Goal: Information Seeking & Learning: Learn about a topic

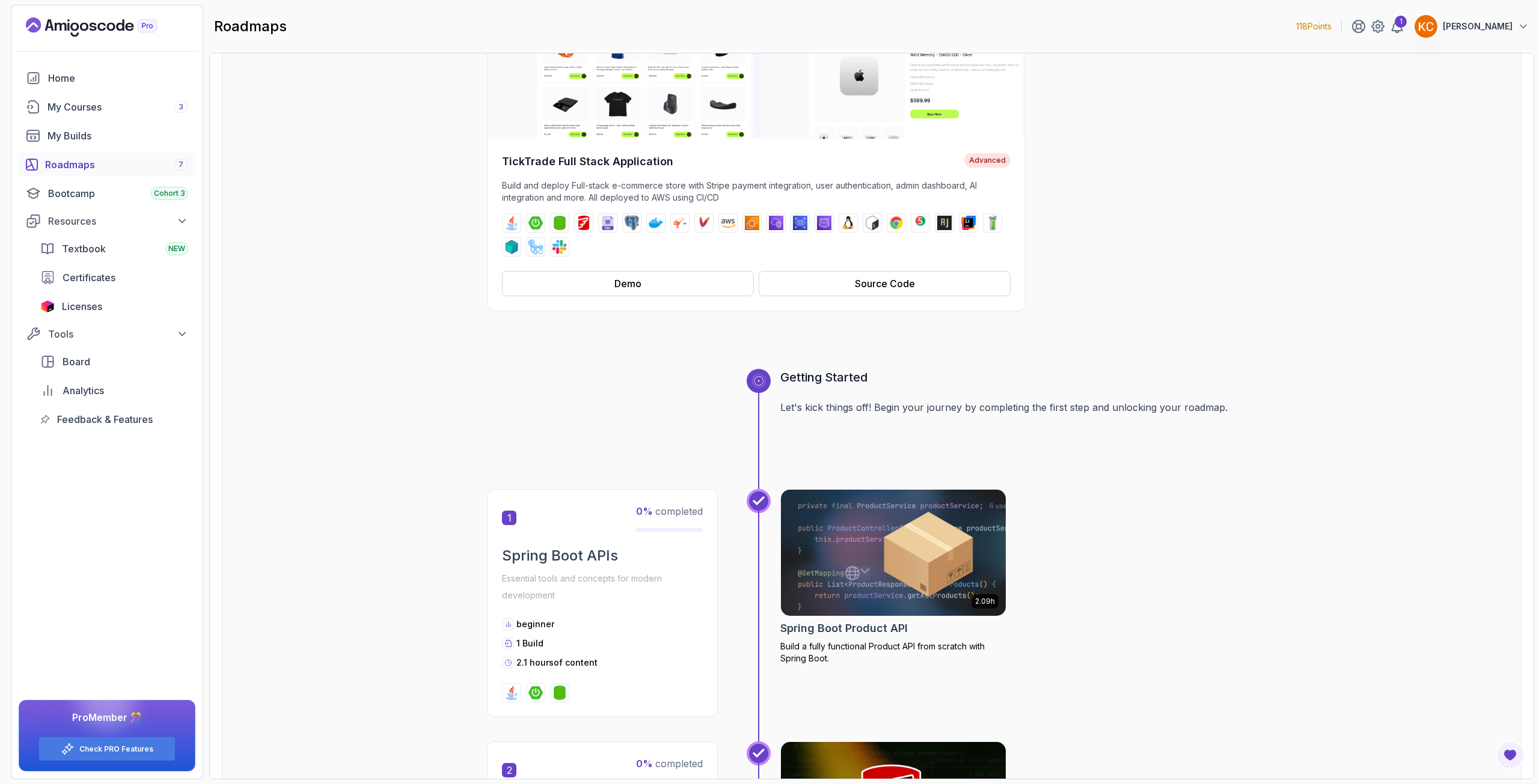
scroll to position [120, 0]
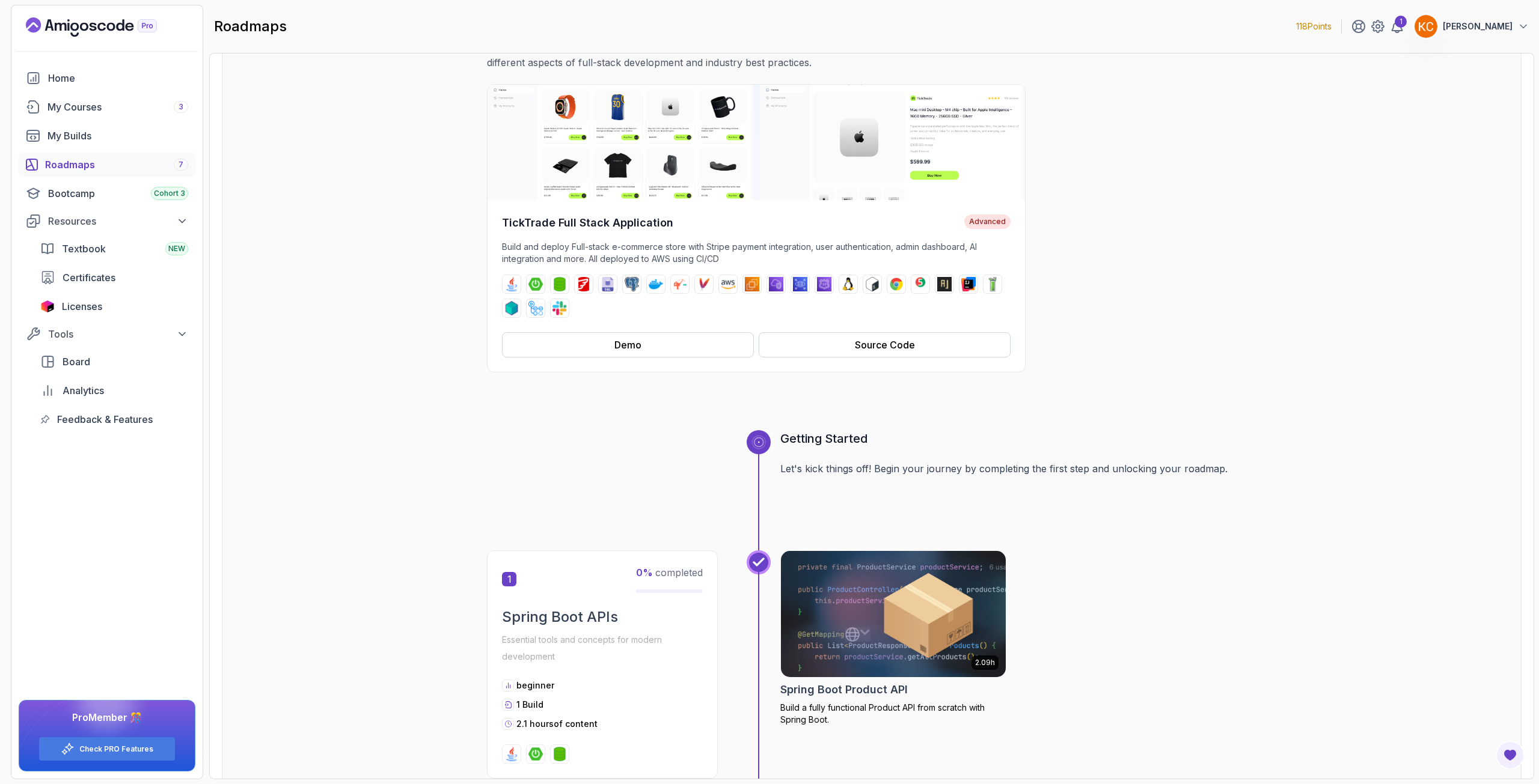
click at [64, 167] on div "Roadmaps 7" at bounding box center [116, 164] width 143 height 14
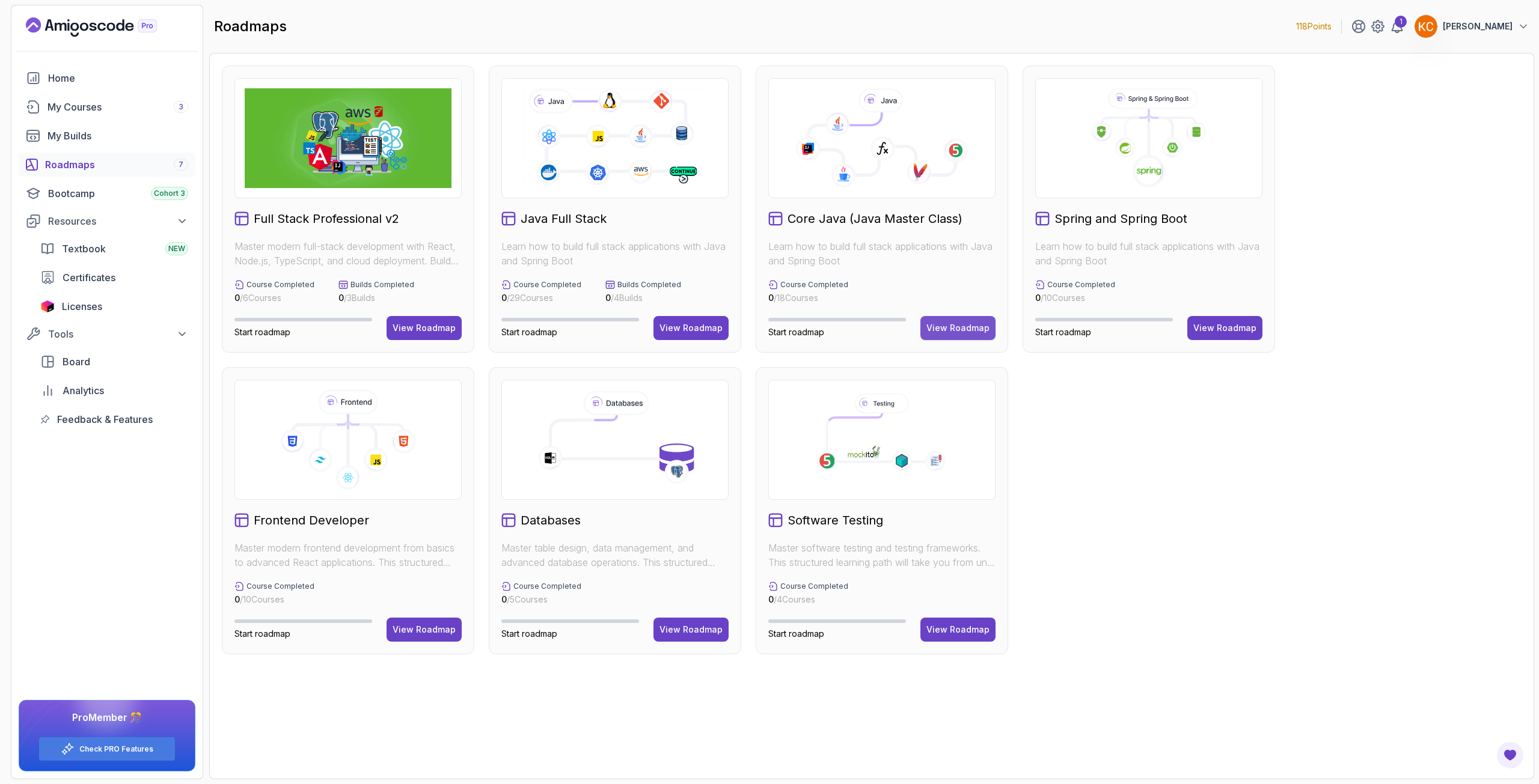
click at [937, 328] on div "View Roadmap" at bounding box center [958, 328] width 63 height 12
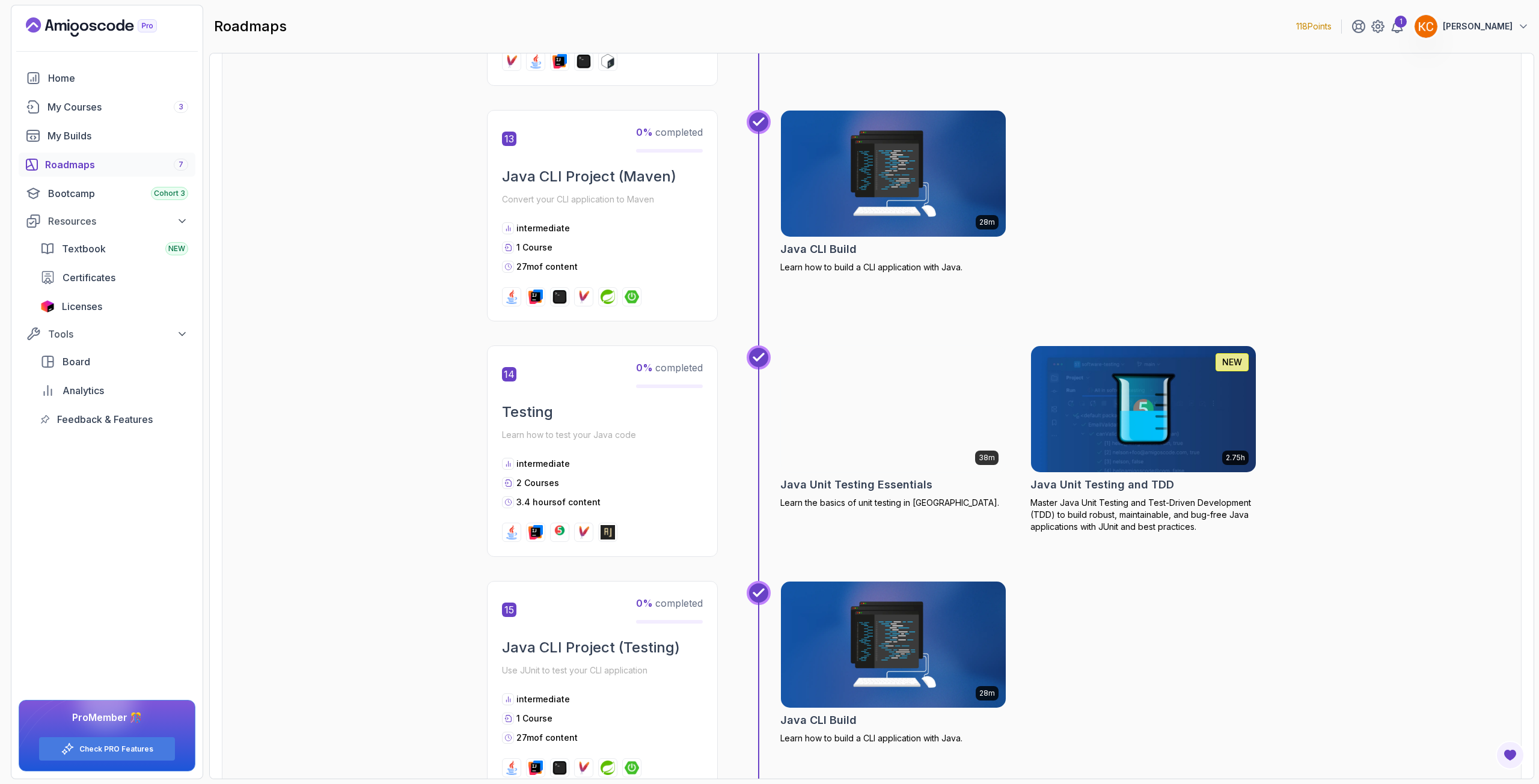
scroll to position [3222, 0]
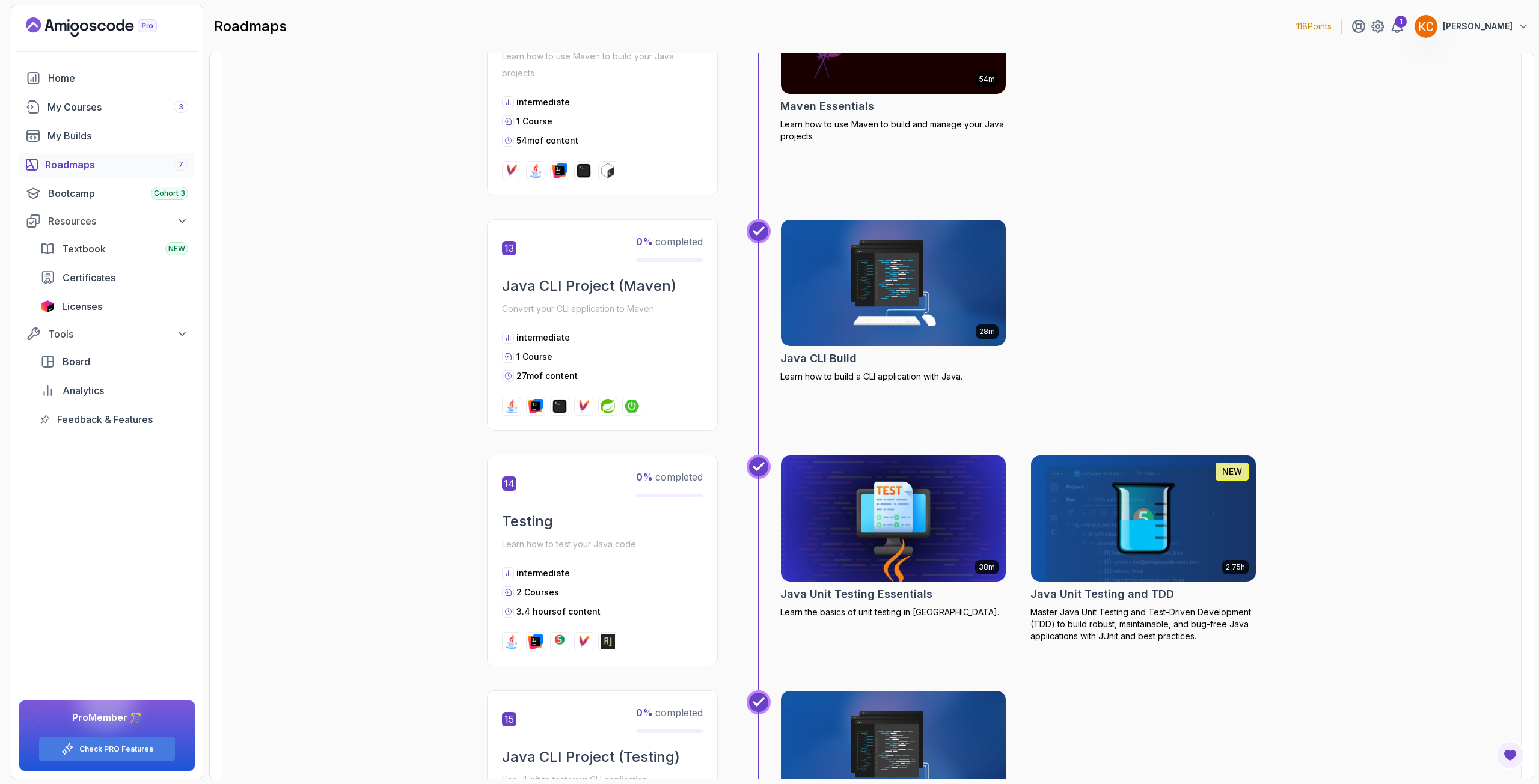
drag, startPoint x: 404, startPoint y: 248, endPoint x: 392, endPoint y: 238, distance: 15.6
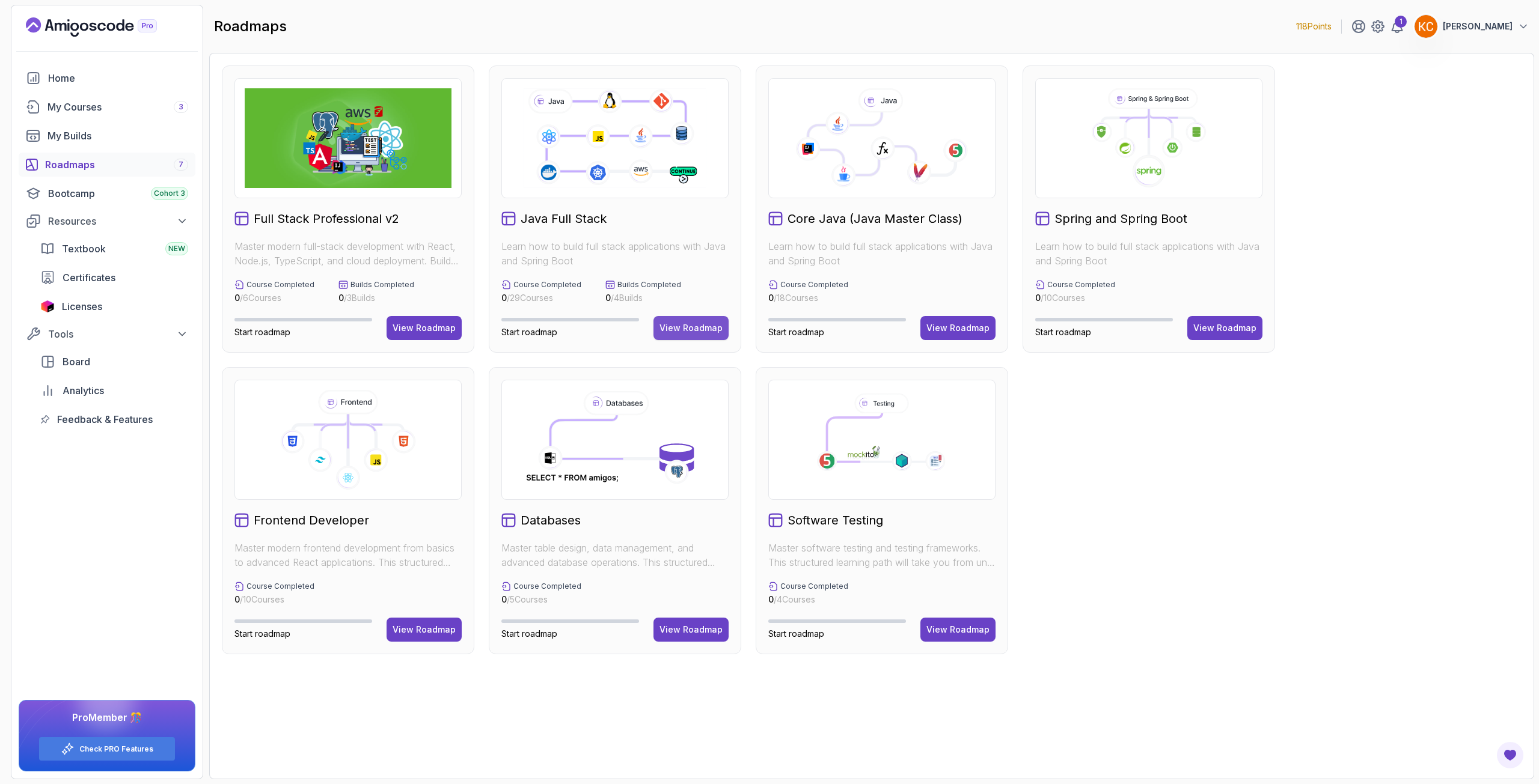
click at [675, 331] on div "View Roadmap" at bounding box center [691, 328] width 63 height 12
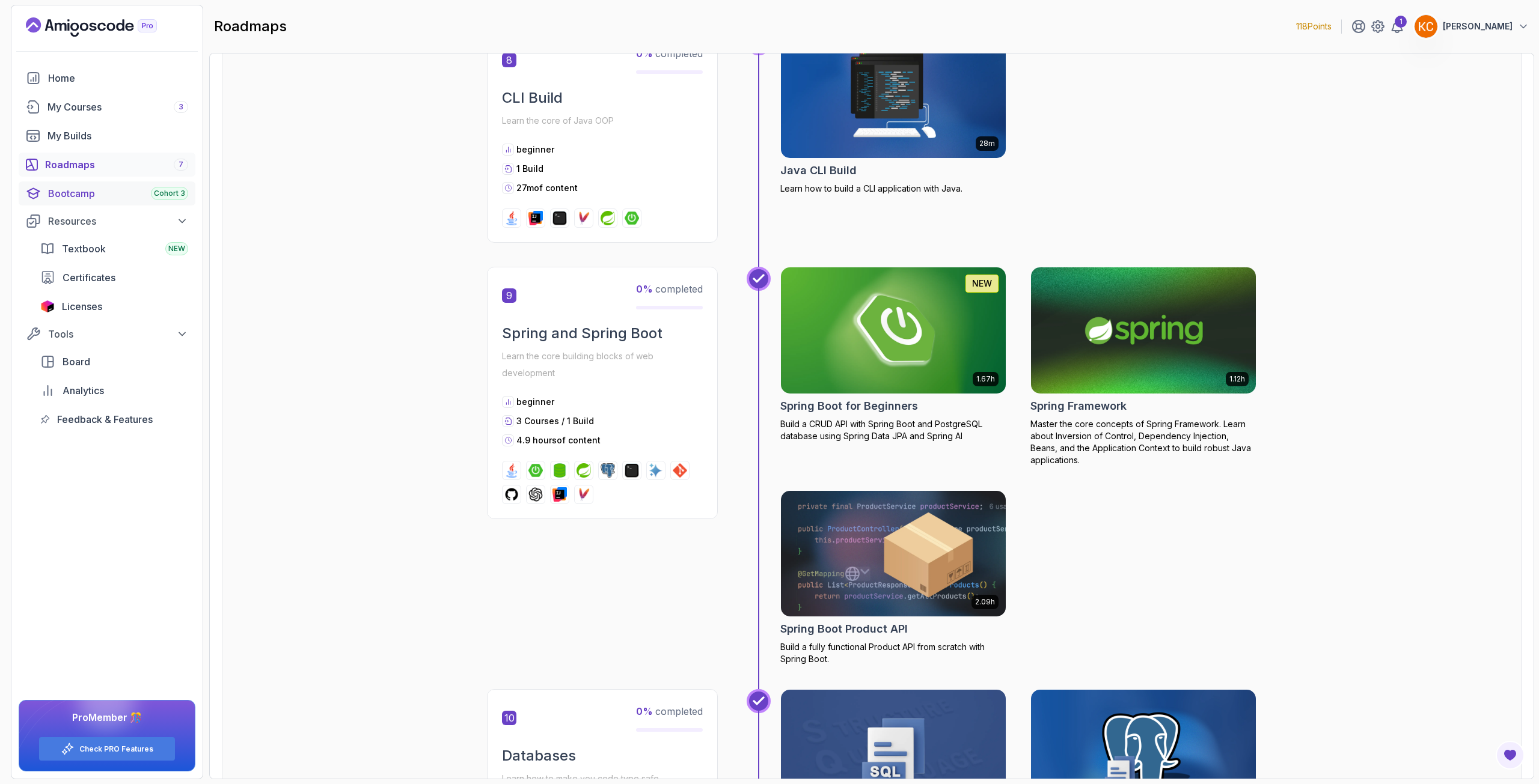
scroll to position [2103, 0]
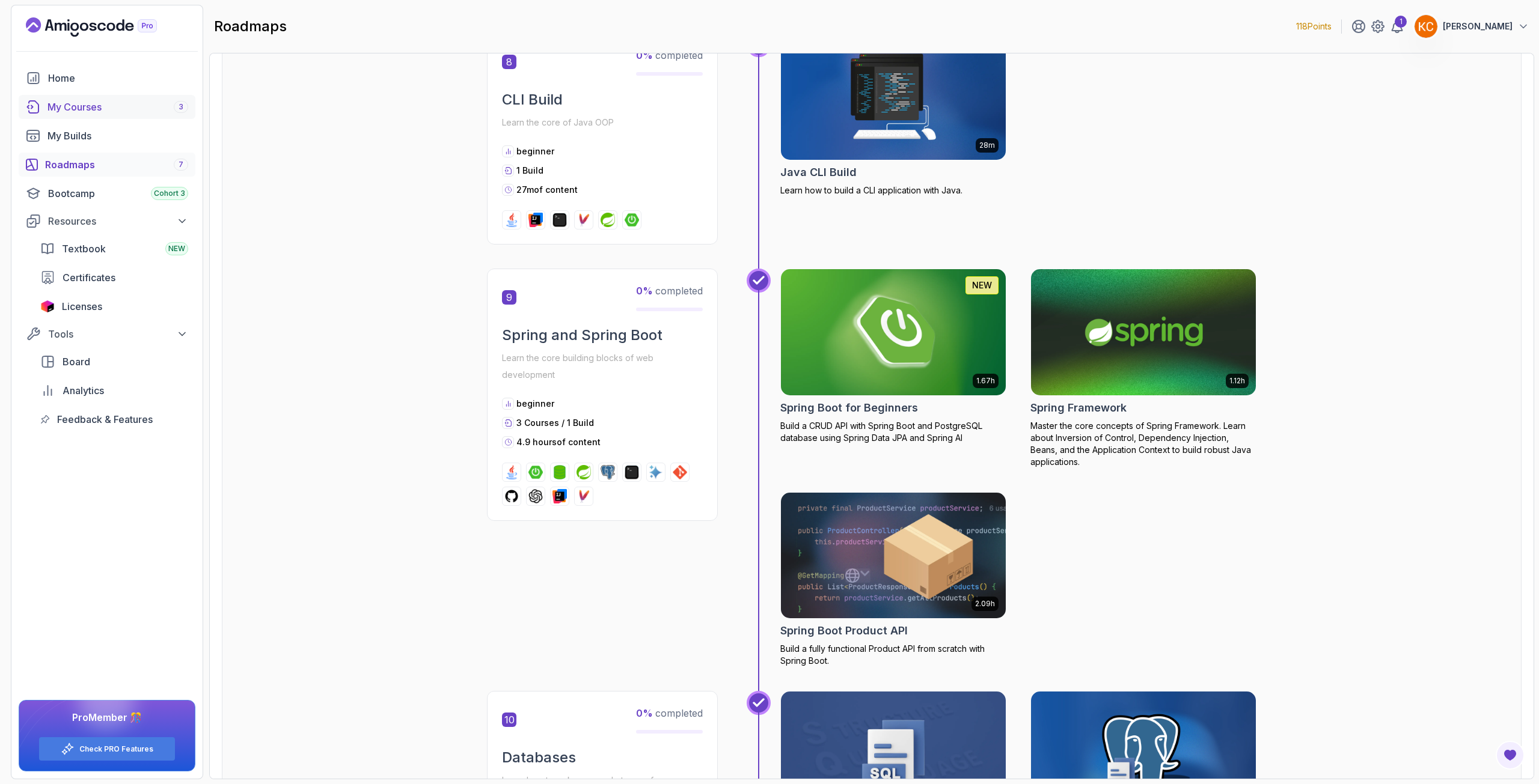
click at [104, 111] on div "My Courses 3" at bounding box center [118, 106] width 141 height 14
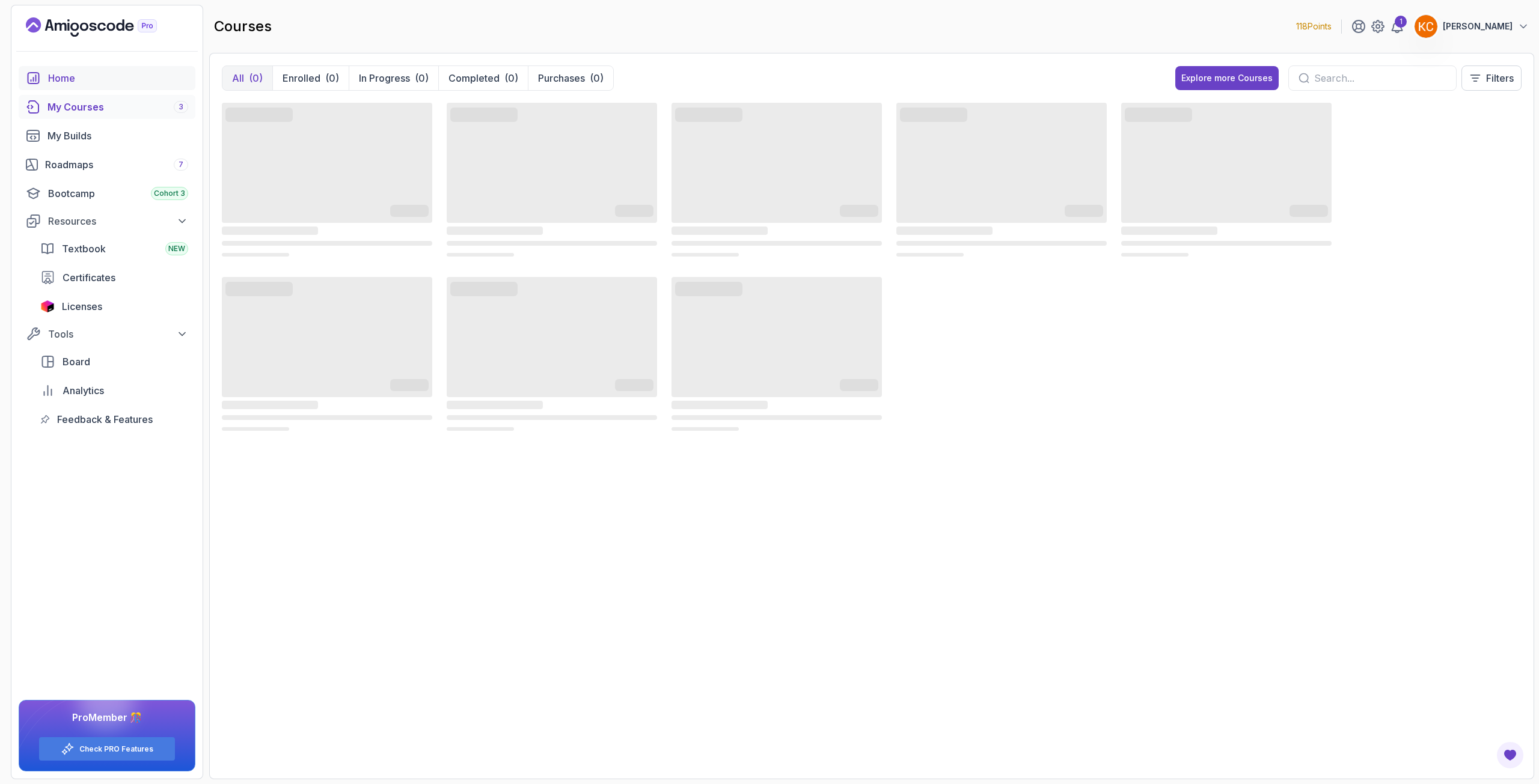
click at [84, 75] on div "Home" at bounding box center [118, 78] width 140 height 14
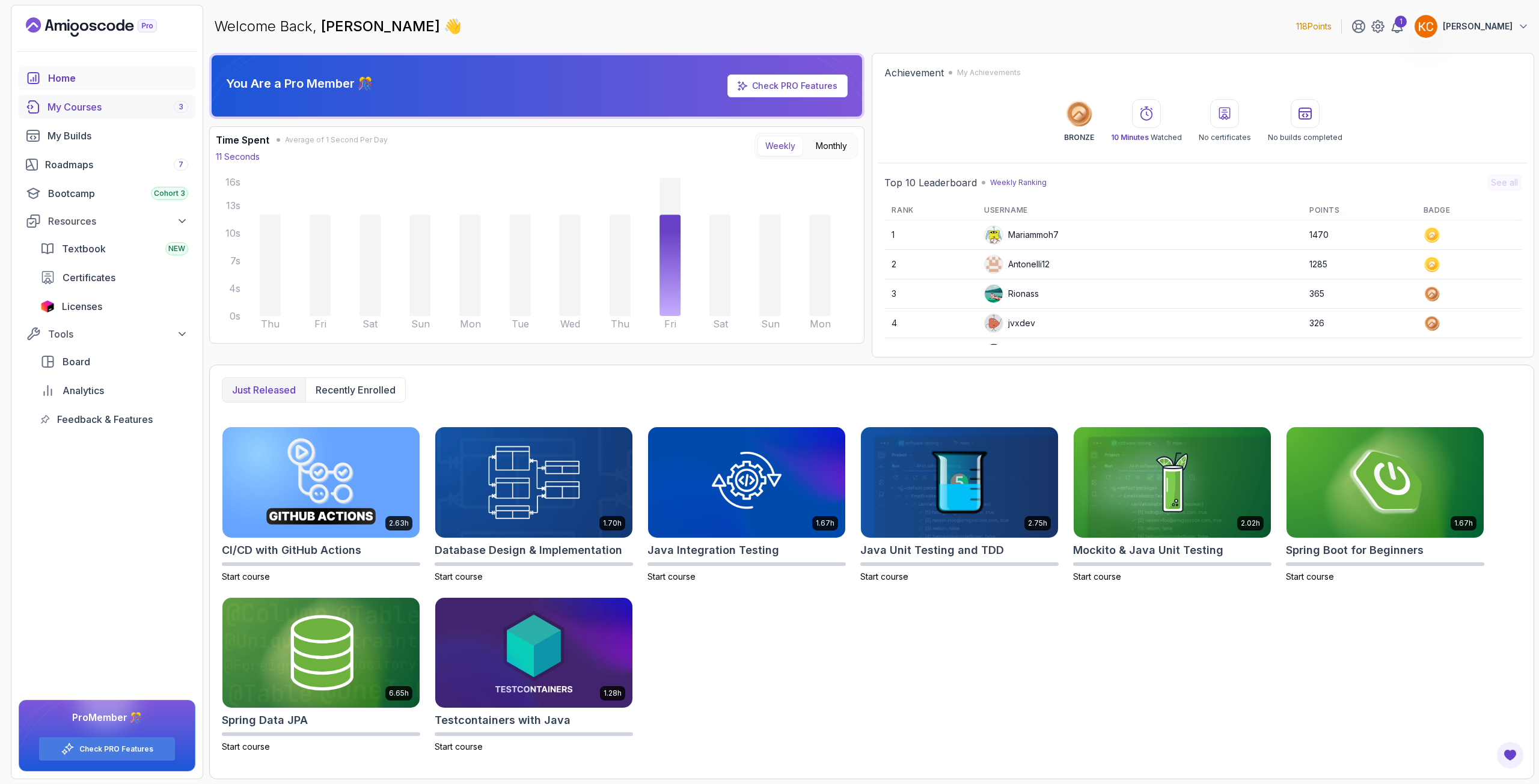
click at [81, 110] on div "My Courses 3" at bounding box center [118, 106] width 141 height 14
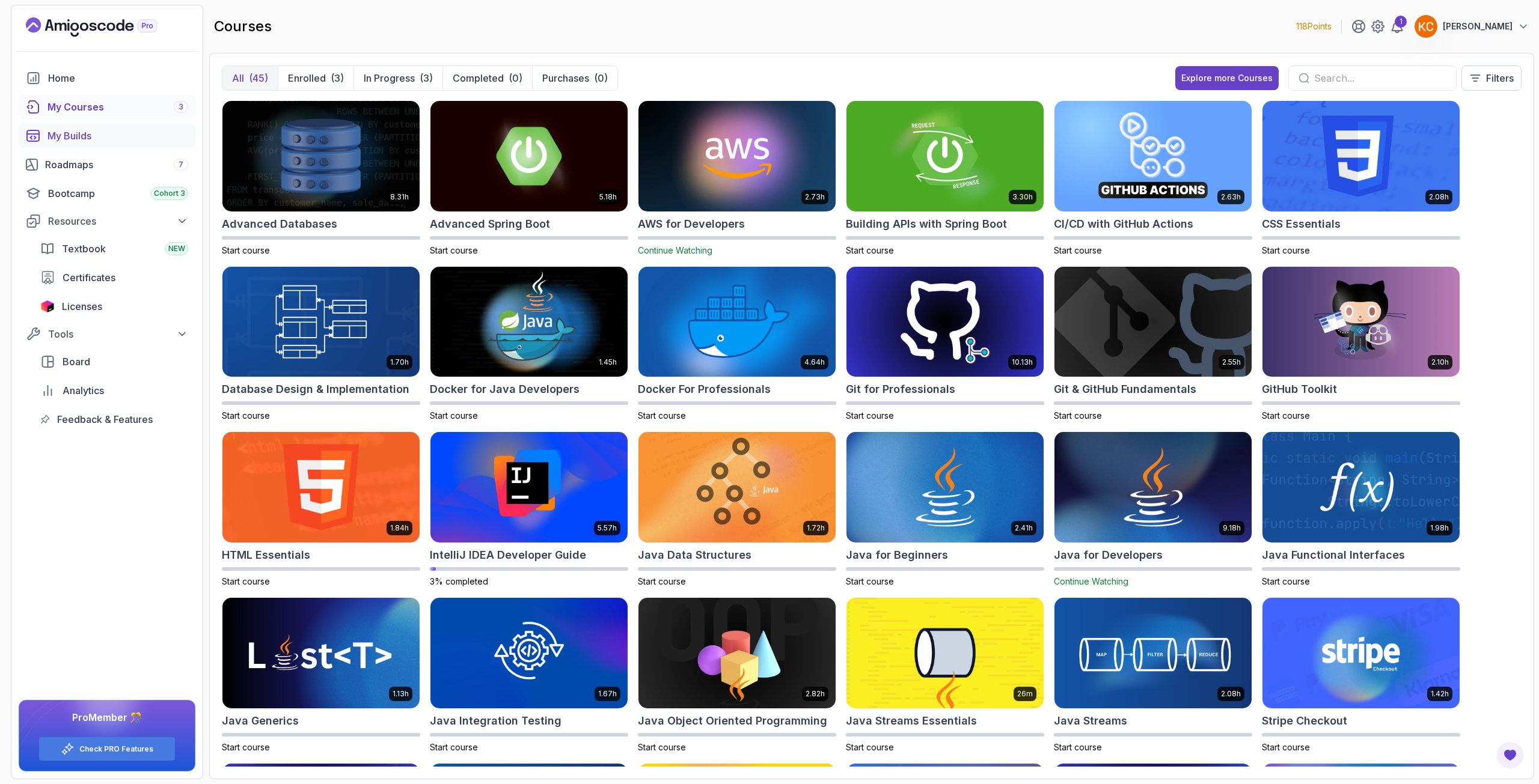
click at [85, 134] on div "My Builds" at bounding box center [118, 135] width 141 height 14
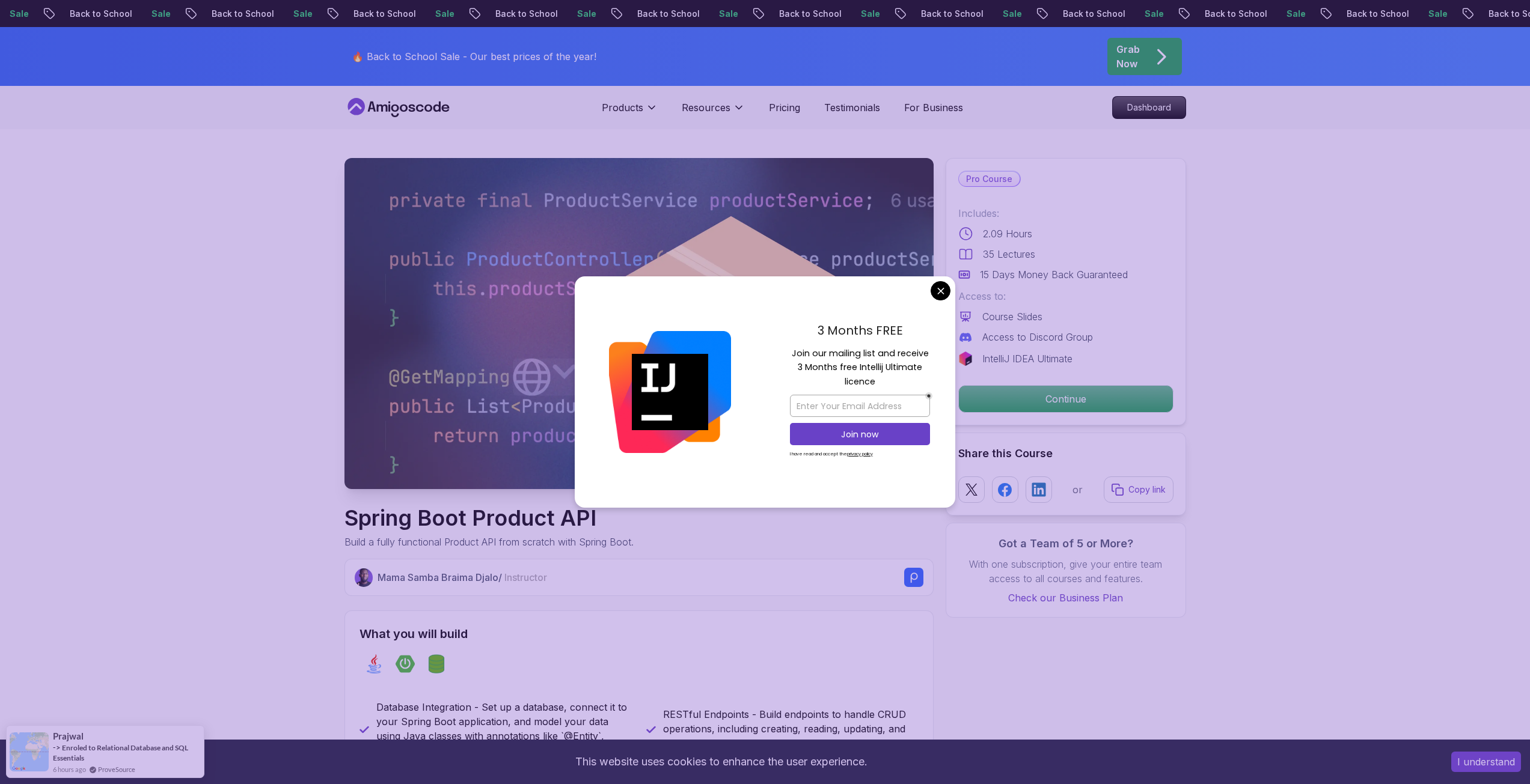
click at [930, 296] on div "3 Months FREE Join our mailing list and receive 3 Months free Intellij Ultimate…" at bounding box center [860, 392] width 191 height 232
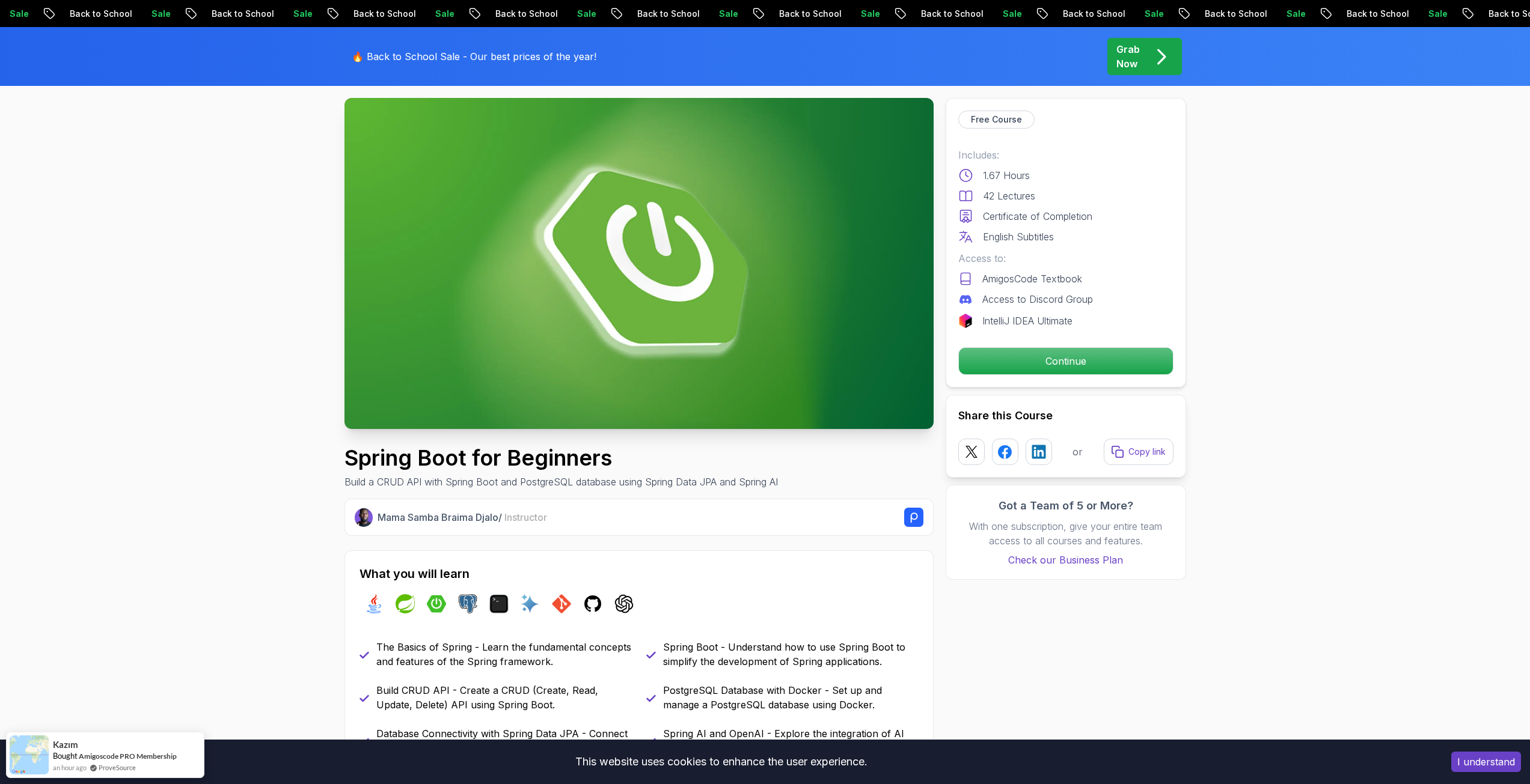
scroll to position [120, 0]
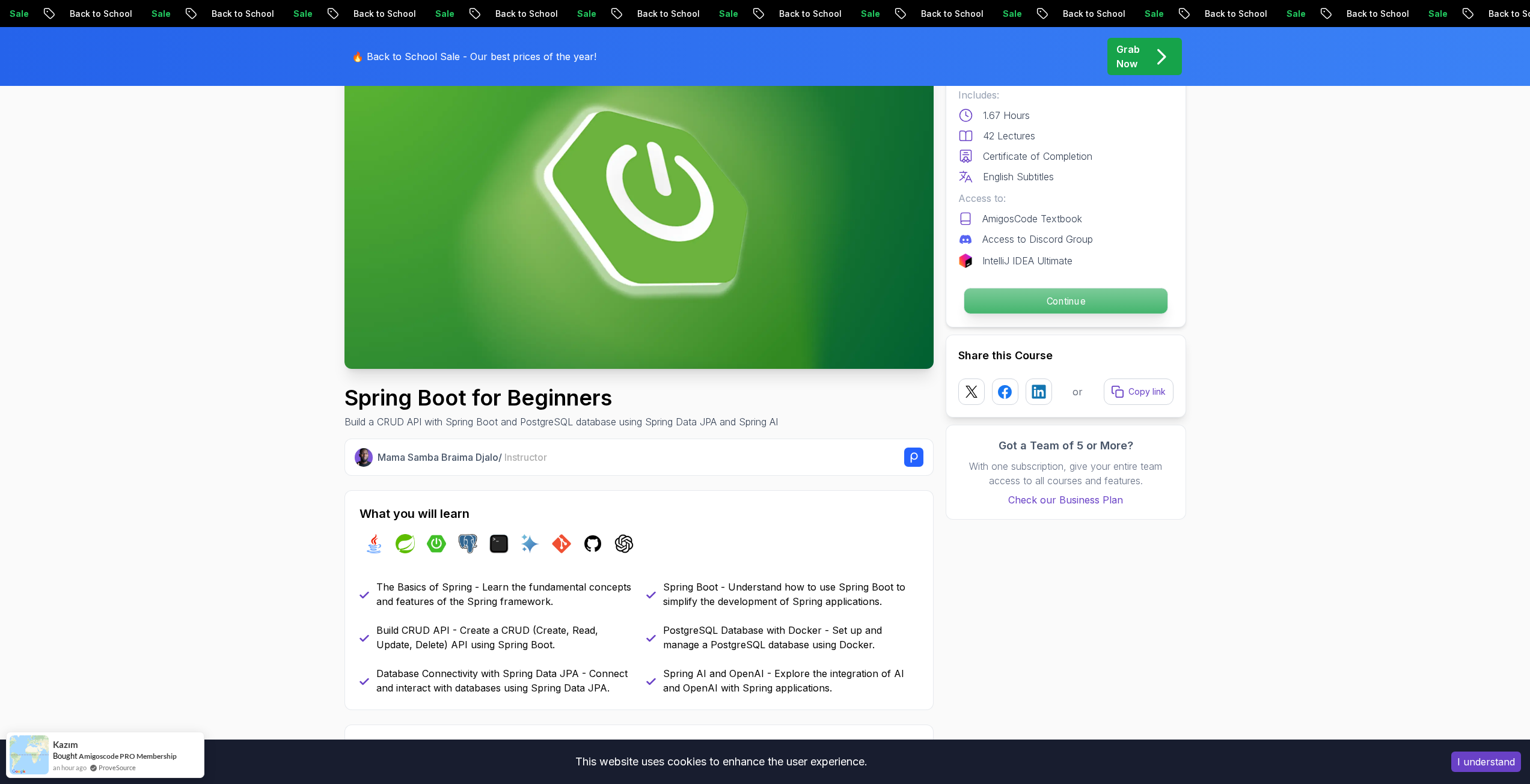
click at [1033, 299] on p "Continue" at bounding box center [1065, 301] width 203 height 25
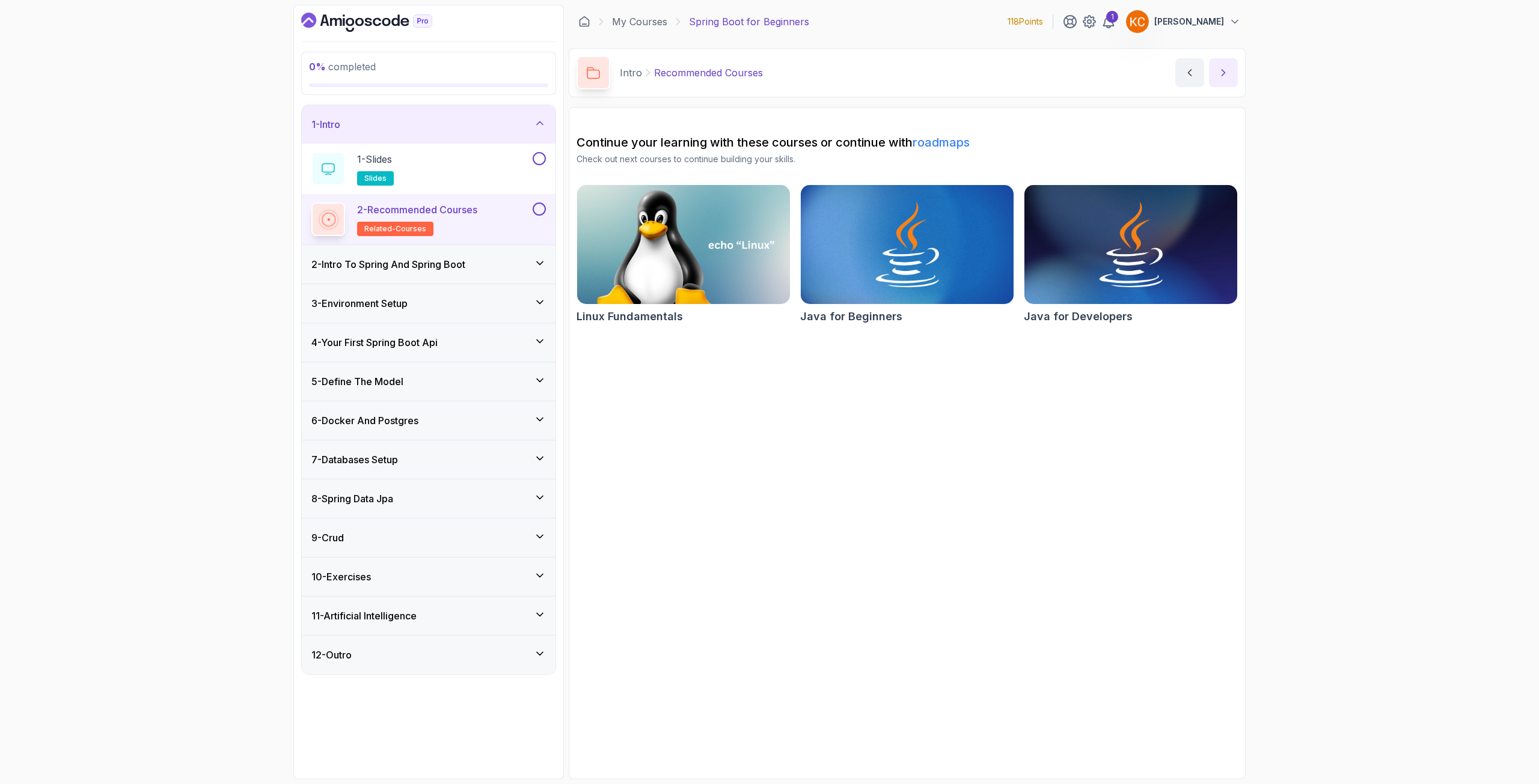
click at [1227, 76] on icon "next content" at bounding box center [1223, 73] width 12 height 12
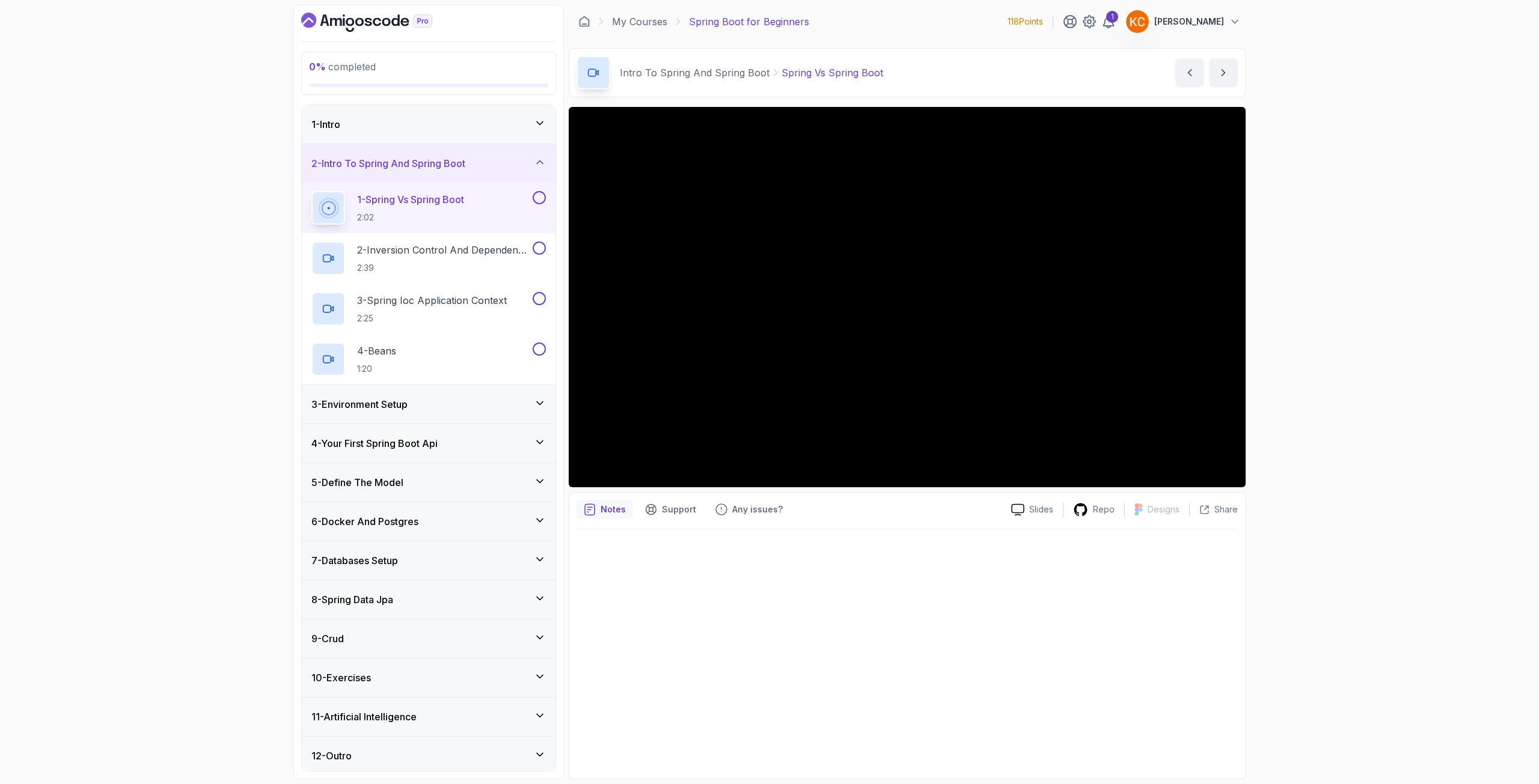
click at [1277, 485] on div "0 % completed 1 - Intro 2 - Intro To Spring And Spring Boot 1 - Spring Vs Sprin…" at bounding box center [770, 392] width 1539 height 784
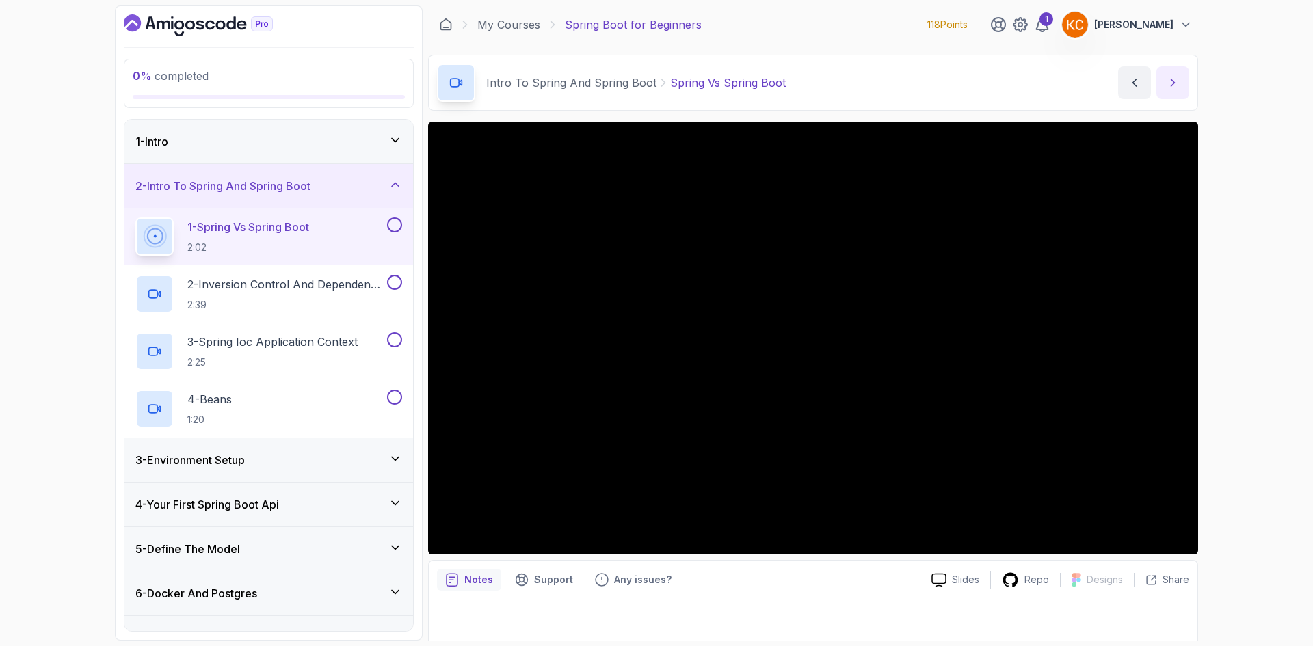
click at [1160, 79] on button "next content" at bounding box center [1172, 82] width 33 height 33
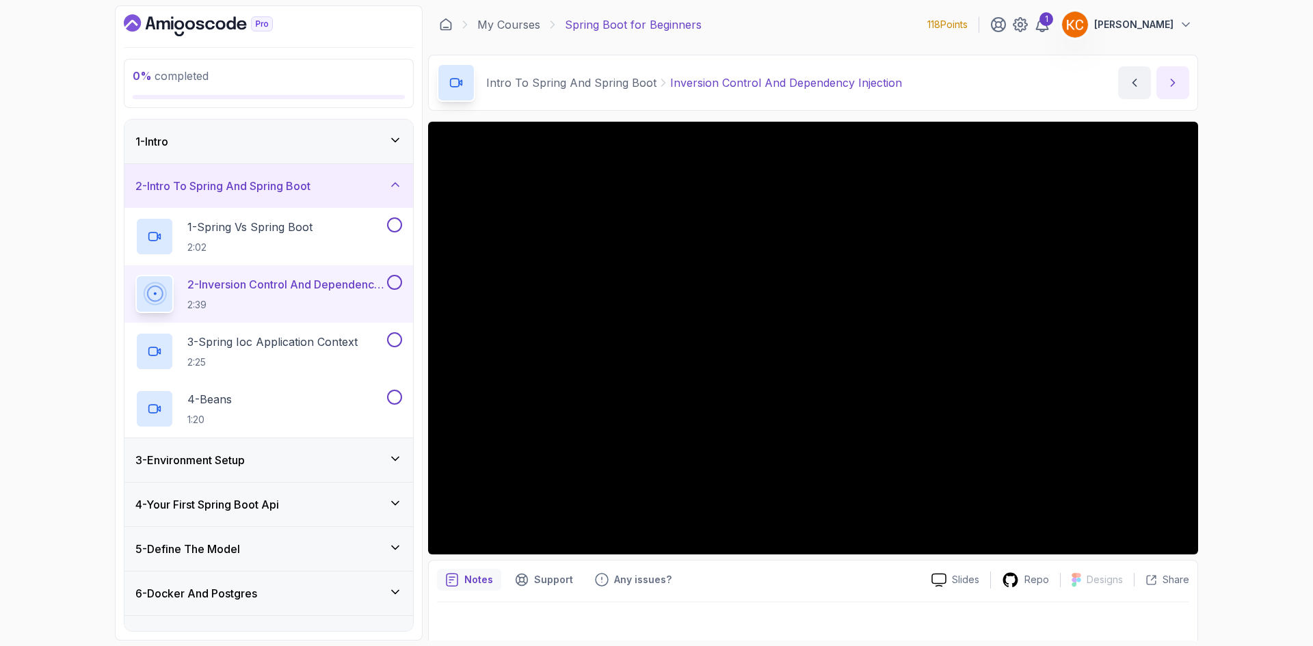
click at [1173, 78] on icon "next content" at bounding box center [1173, 83] width 14 height 14
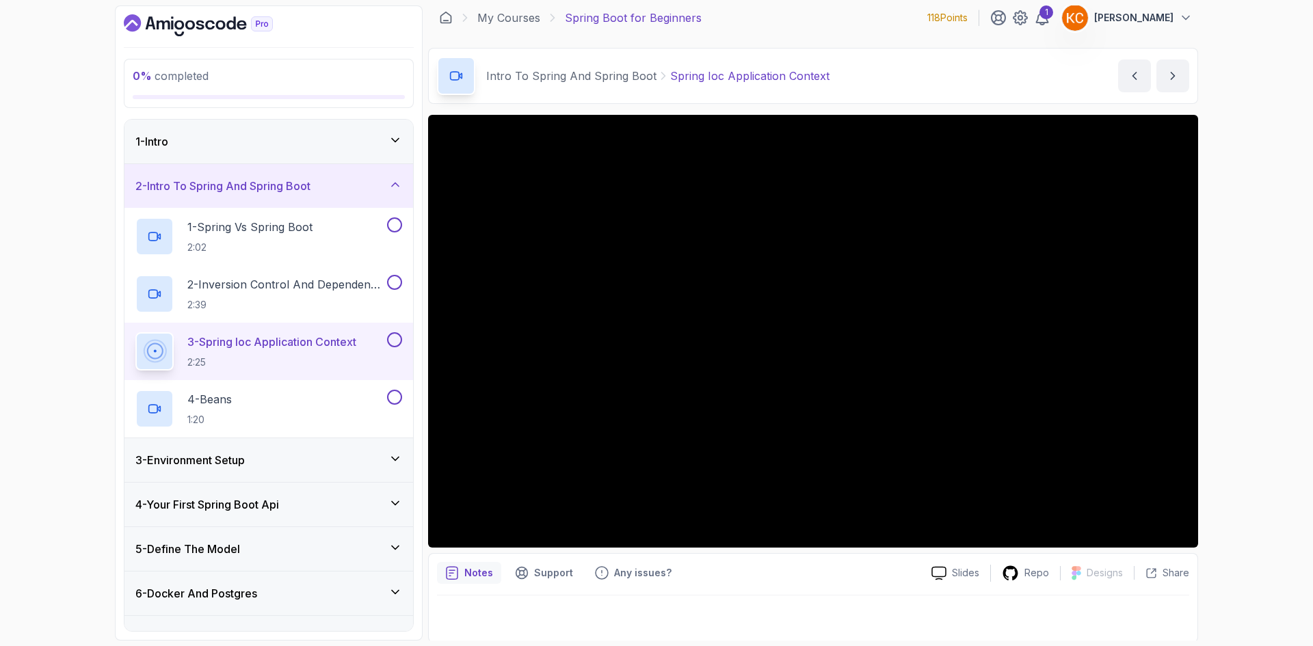
scroll to position [9, 0]
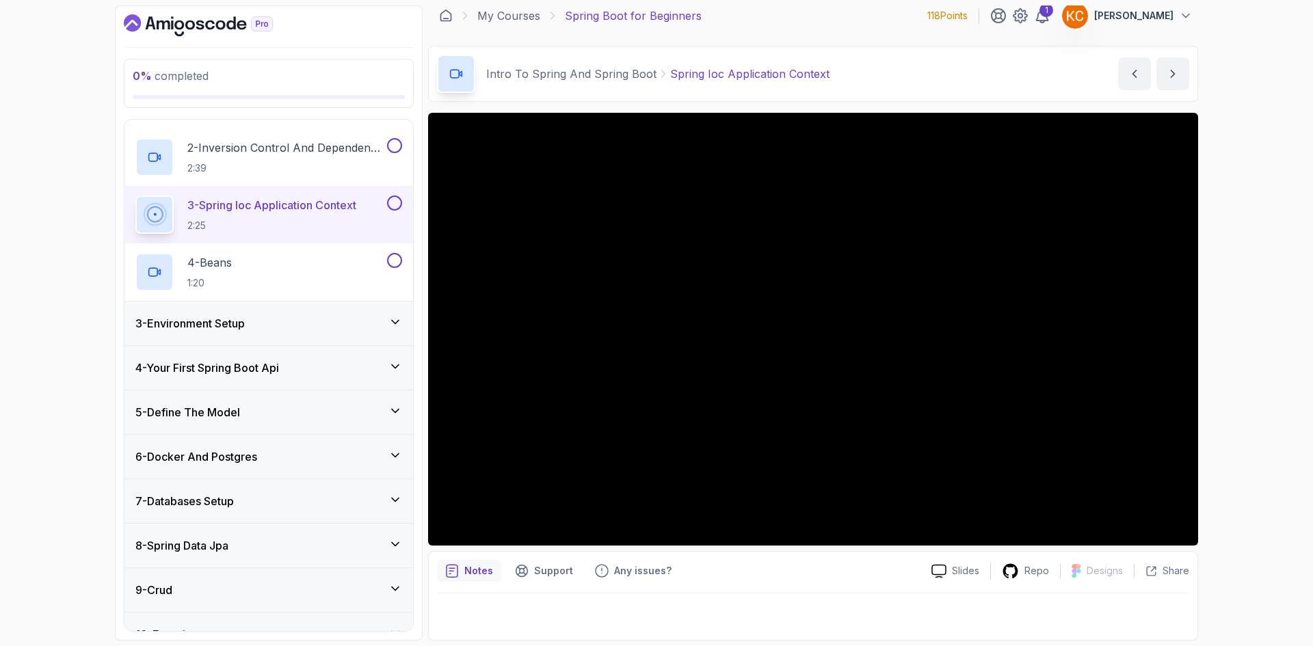
click at [194, 332] on div "3 - Environment Setup" at bounding box center [268, 323] width 288 height 44
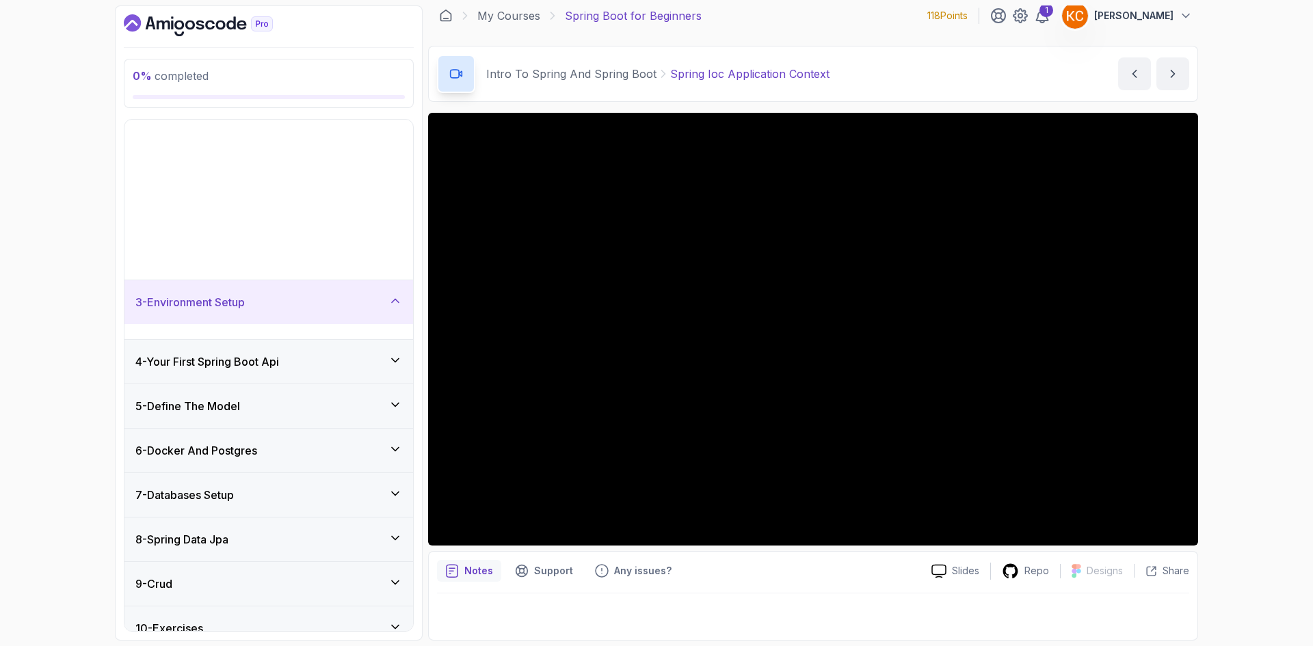
scroll to position [21, 0]
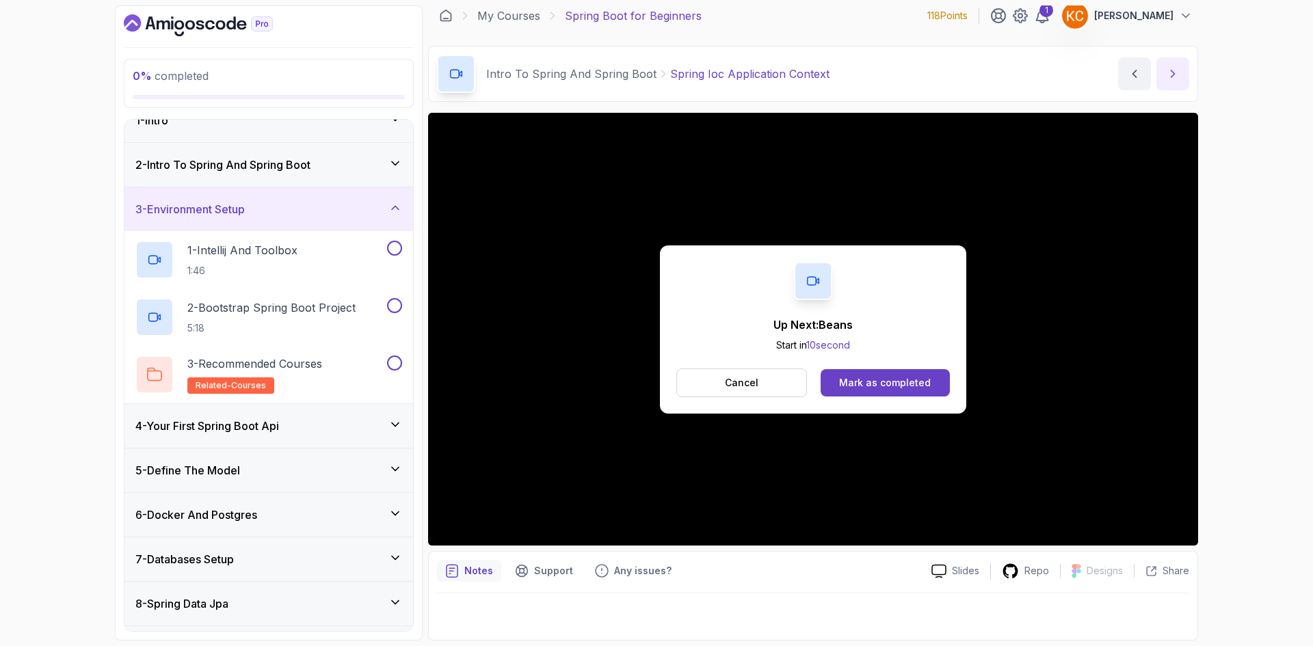
click at [1168, 77] on icon "next content" at bounding box center [1173, 74] width 14 height 14
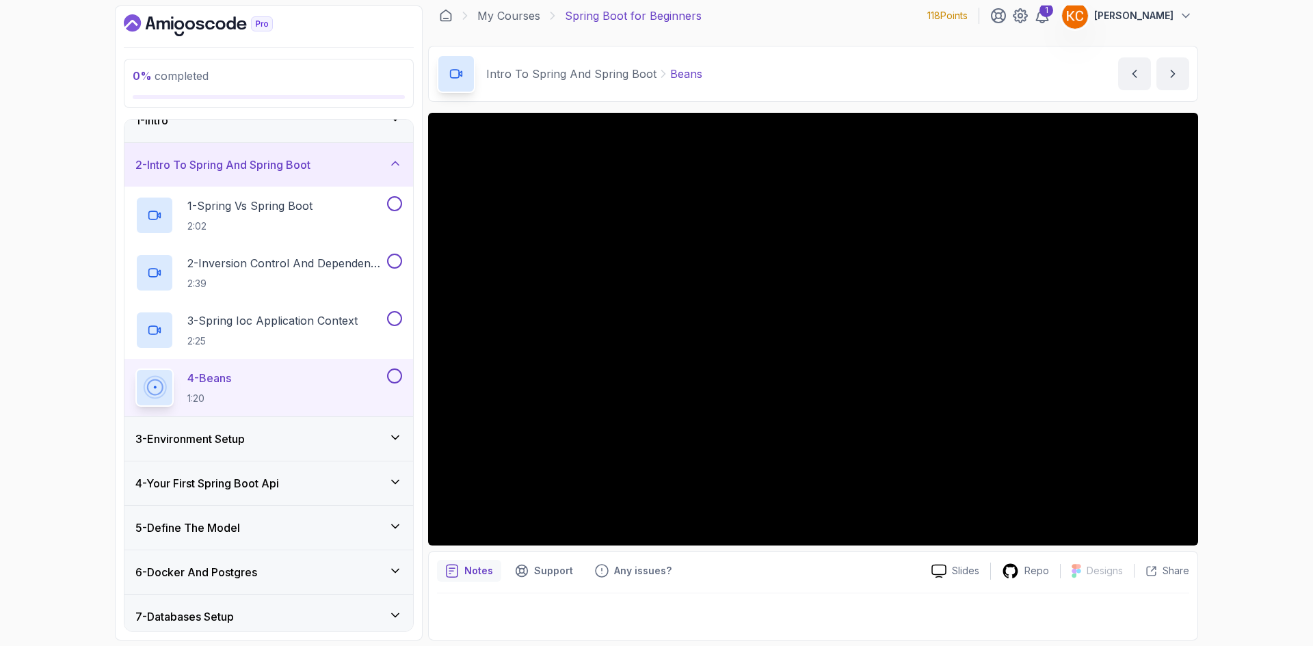
click at [1256, 234] on div "0 % completed 1 - Intro 2 - Intro To Spring And Spring Boot 1 - Spring Vs Sprin…" at bounding box center [656, 323] width 1313 height 646
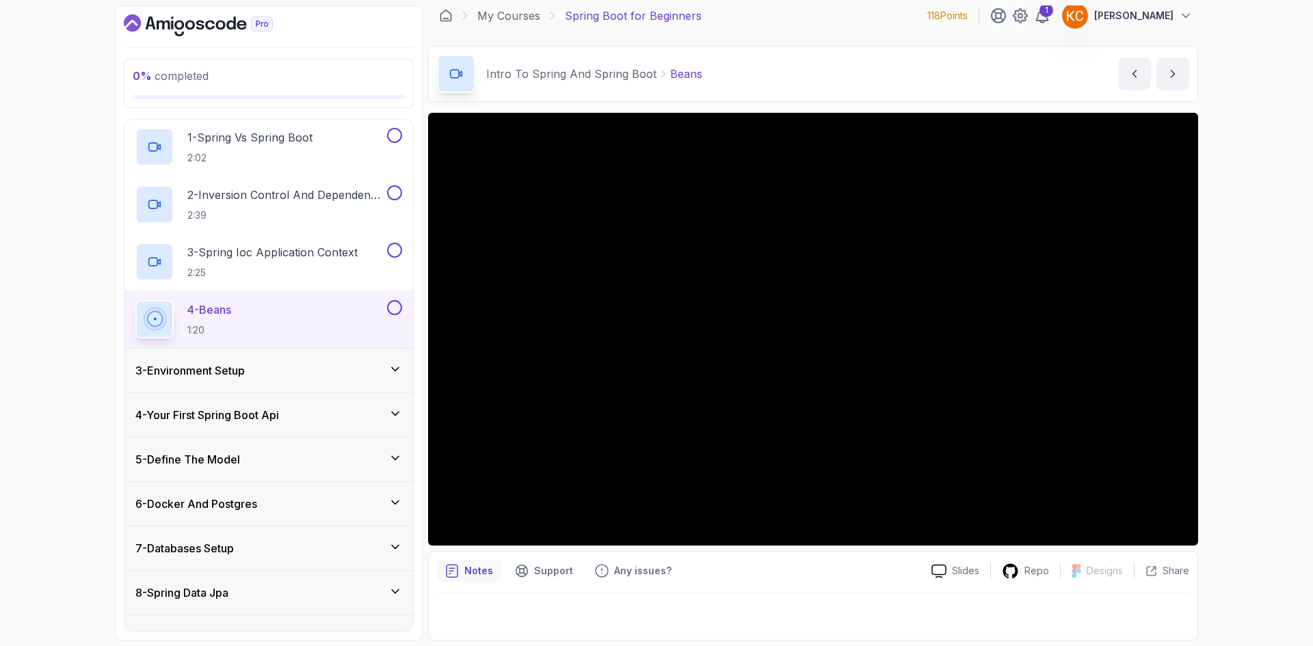
click at [287, 453] on div "5 - Define The Model" at bounding box center [268, 459] width 267 height 16
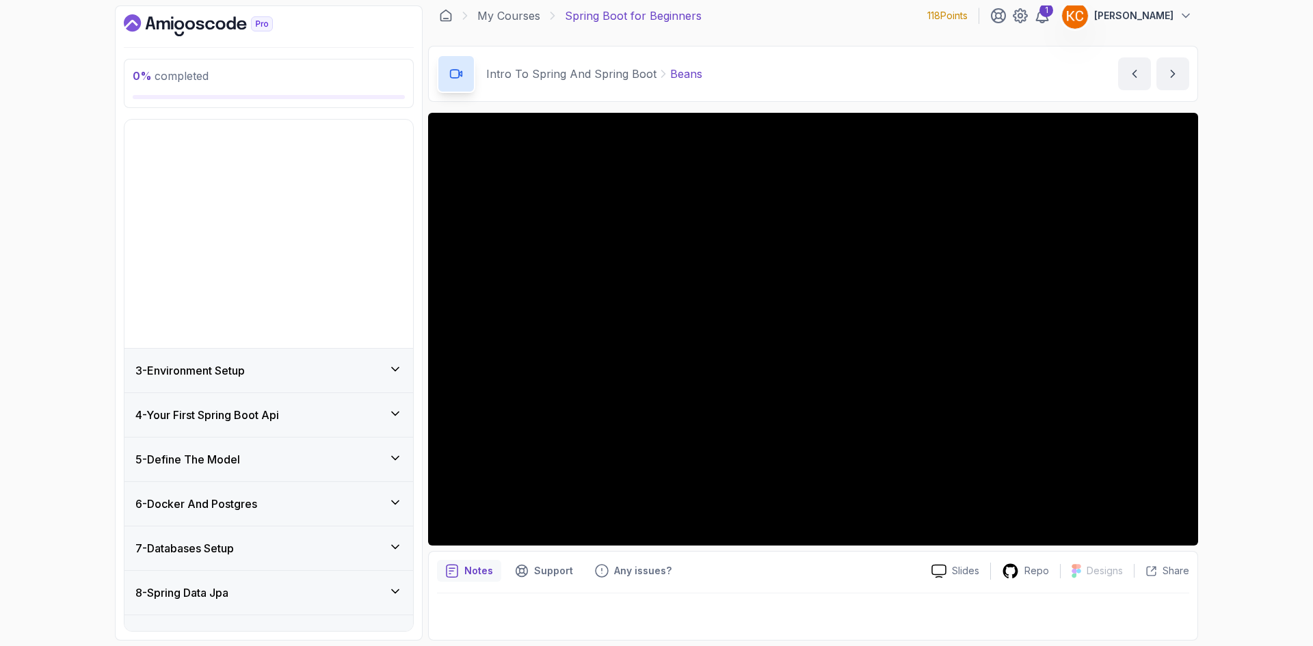
scroll to position [21, 0]
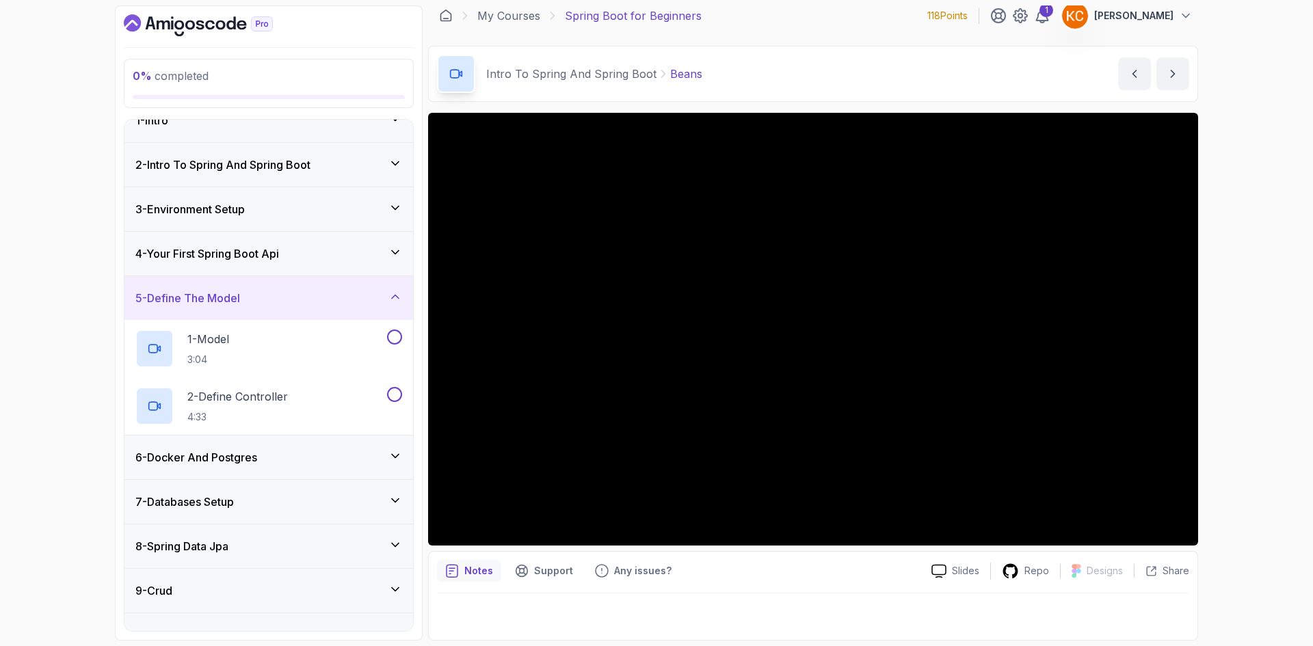
click at [310, 255] on div "4 - Your First Spring Boot Api" at bounding box center [268, 253] width 267 height 16
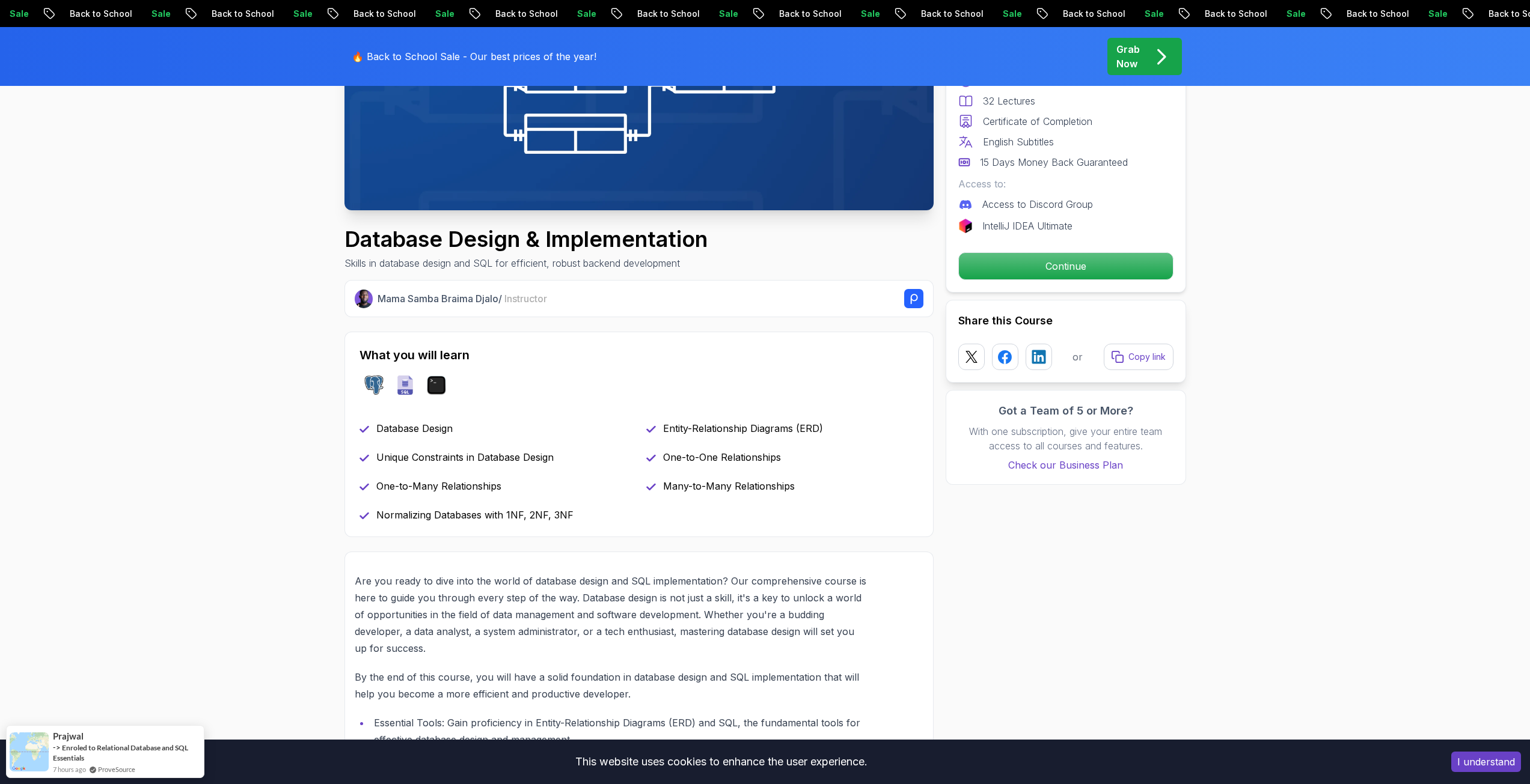
scroll to position [301, 0]
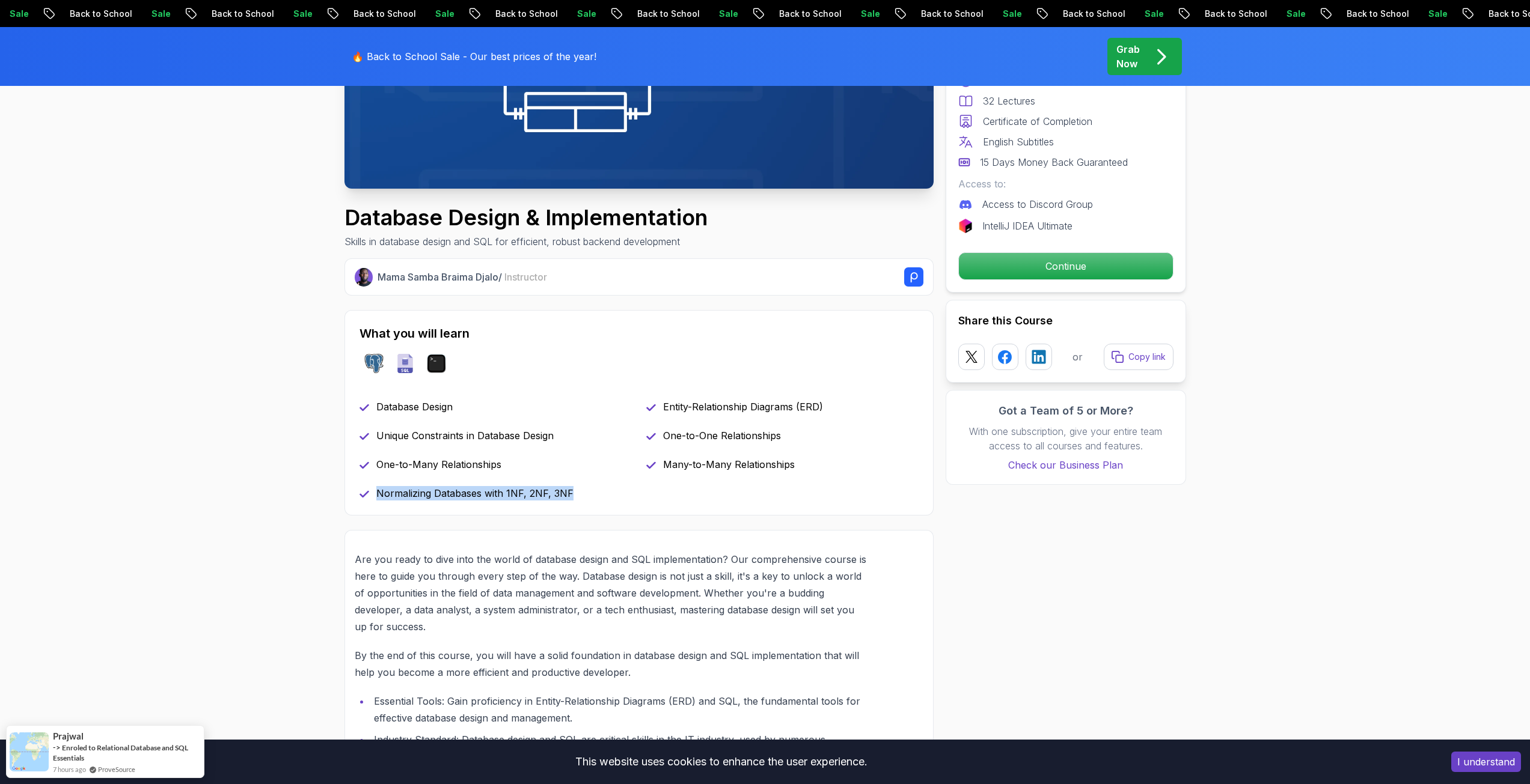
drag, startPoint x: 585, startPoint y: 497, endPoint x: 375, endPoint y: 493, distance: 210.0
click at [375, 493] on div "Normalizing Databases with 1NF, 2NF, 3NF" at bounding box center [496, 493] width 273 height 14
copy p "Normalizing Databases with 1NF, 2NF, 3NF"
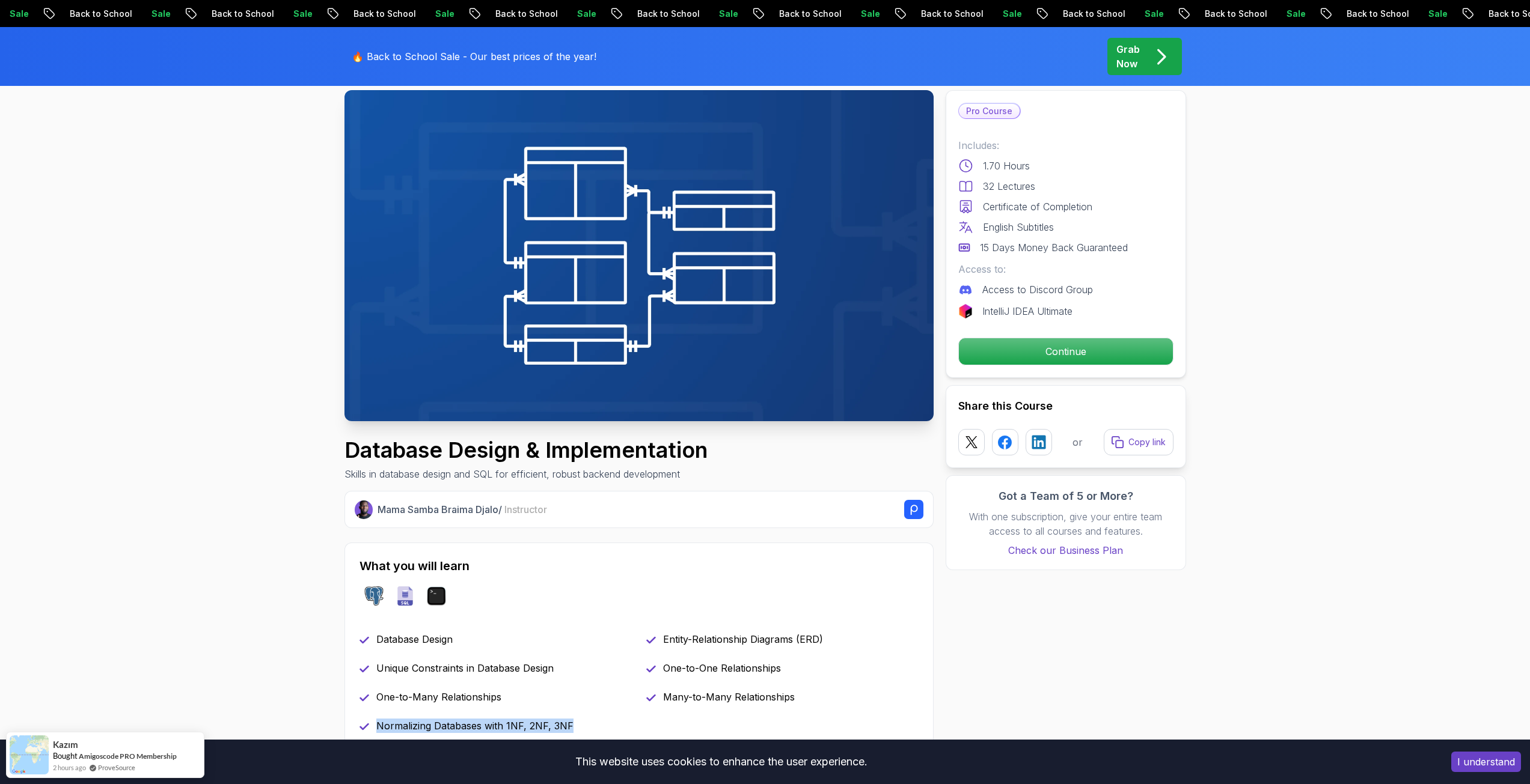
scroll to position [0, 0]
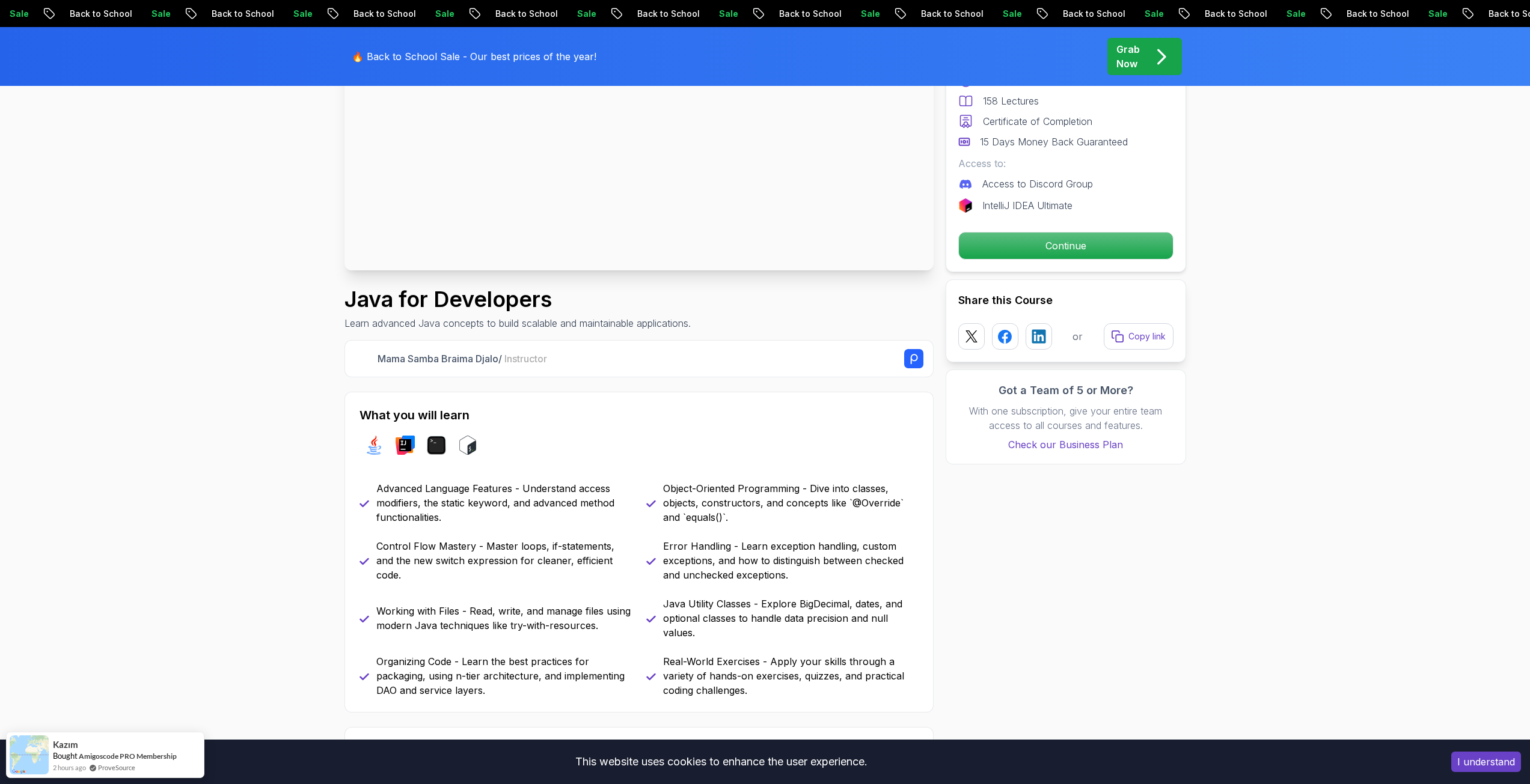
scroll to position [301, 0]
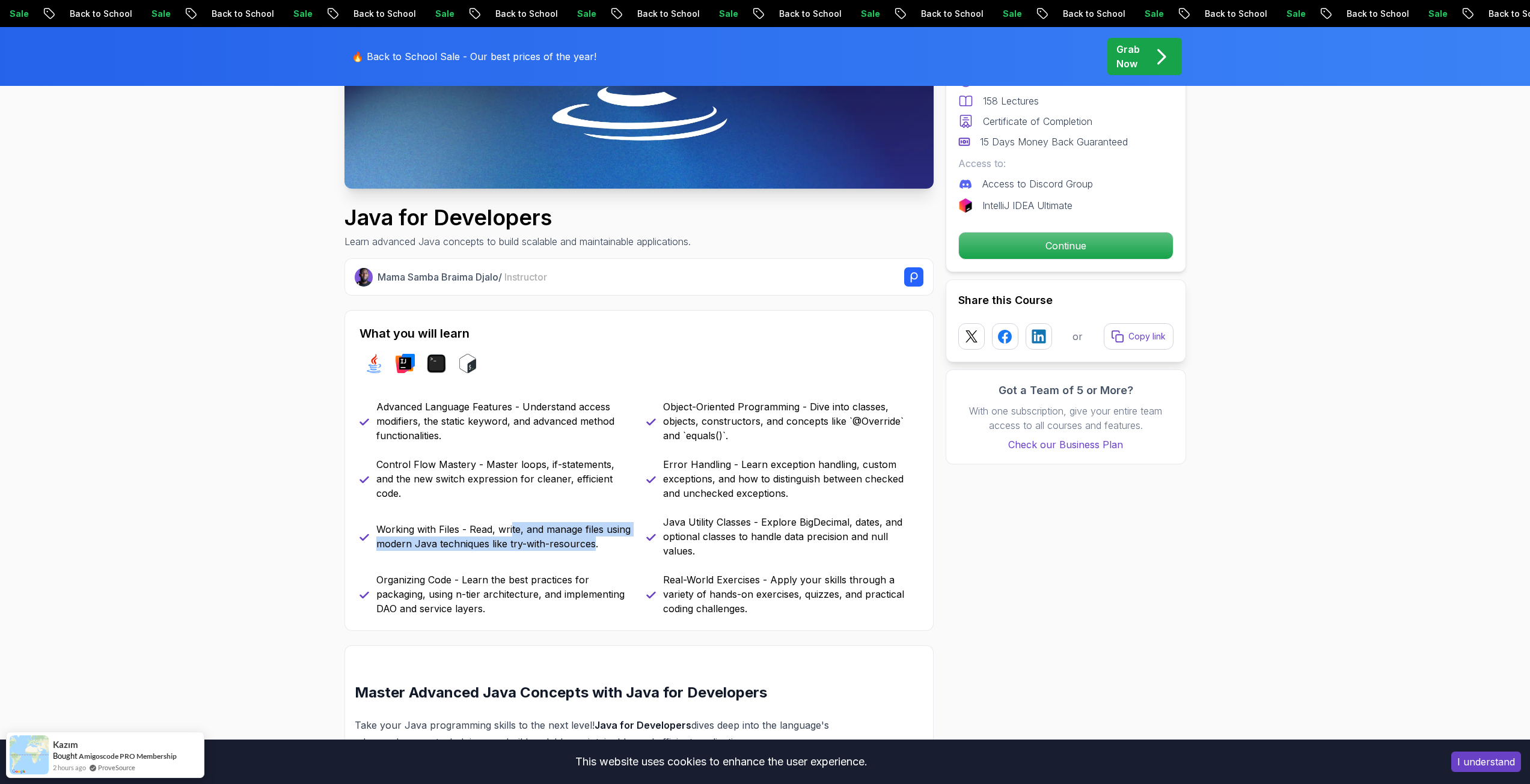
drag, startPoint x: 513, startPoint y: 516, endPoint x: 594, endPoint y: 557, distance: 90.8
click at [594, 557] on div "Working with Files - Read, write, and manage files using modern Java techniques…" at bounding box center [496, 536] width 273 height 43
drag, startPoint x: 594, startPoint y: 557, endPoint x: 371, endPoint y: 531, distance: 224.5
click at [371, 531] on div "Working with Files - Read, write, and manage files using modern Java techniques…" at bounding box center [496, 536] width 273 height 43
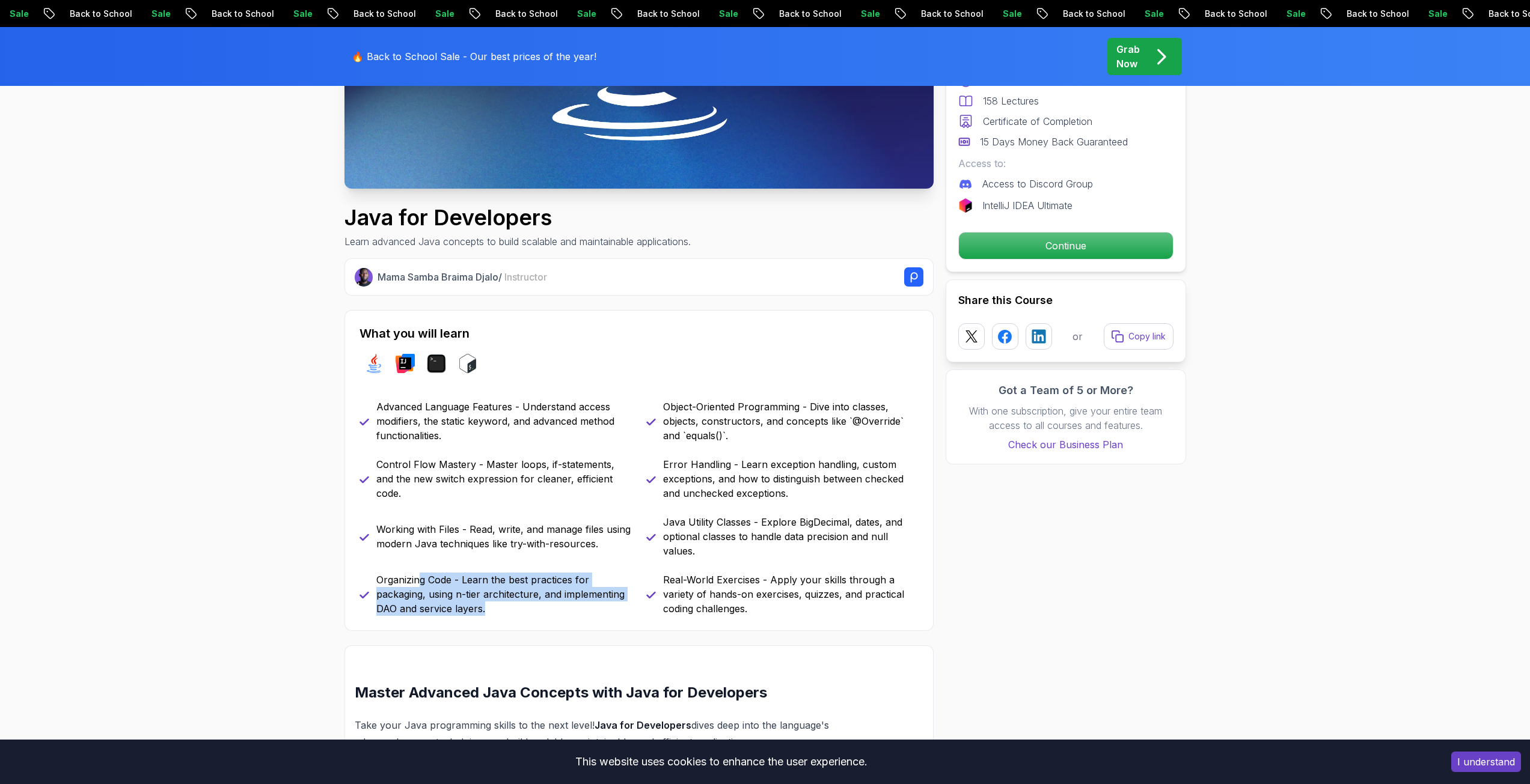
drag, startPoint x: 418, startPoint y: 572, endPoint x: 487, endPoint y: 607, distance: 77.4
click at [487, 607] on p "Organizing Code - Learn the best practices for packaging, using n-tier architec…" at bounding box center [504, 593] width 256 height 43
drag, startPoint x: 487, startPoint y: 607, endPoint x: 364, endPoint y: 577, distance: 126.6
click at [379, 582] on p "Organizing Code - Learn the best practices for packaging, using n-tier architec…" at bounding box center [504, 593] width 256 height 43
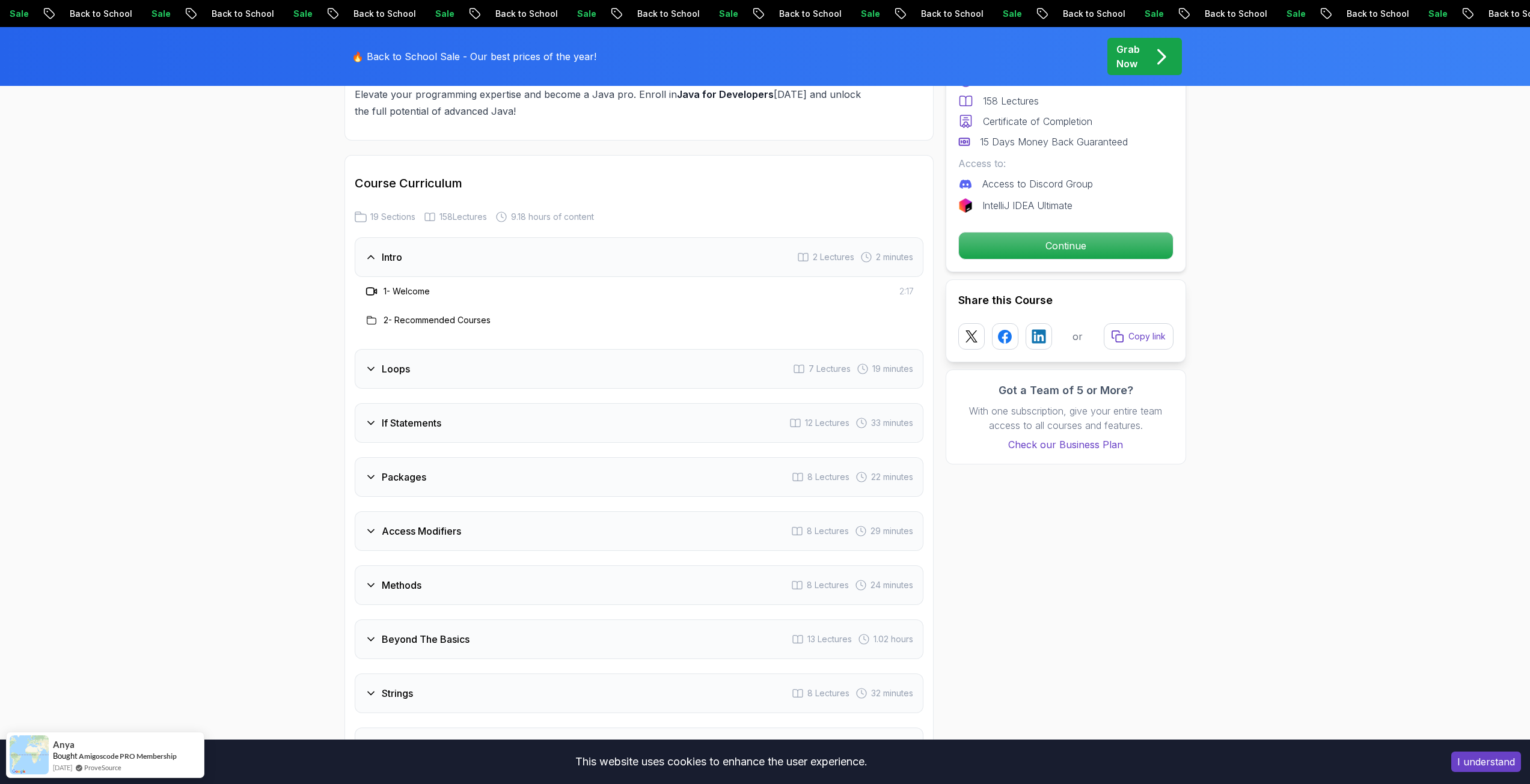
scroll to position [1562, 0]
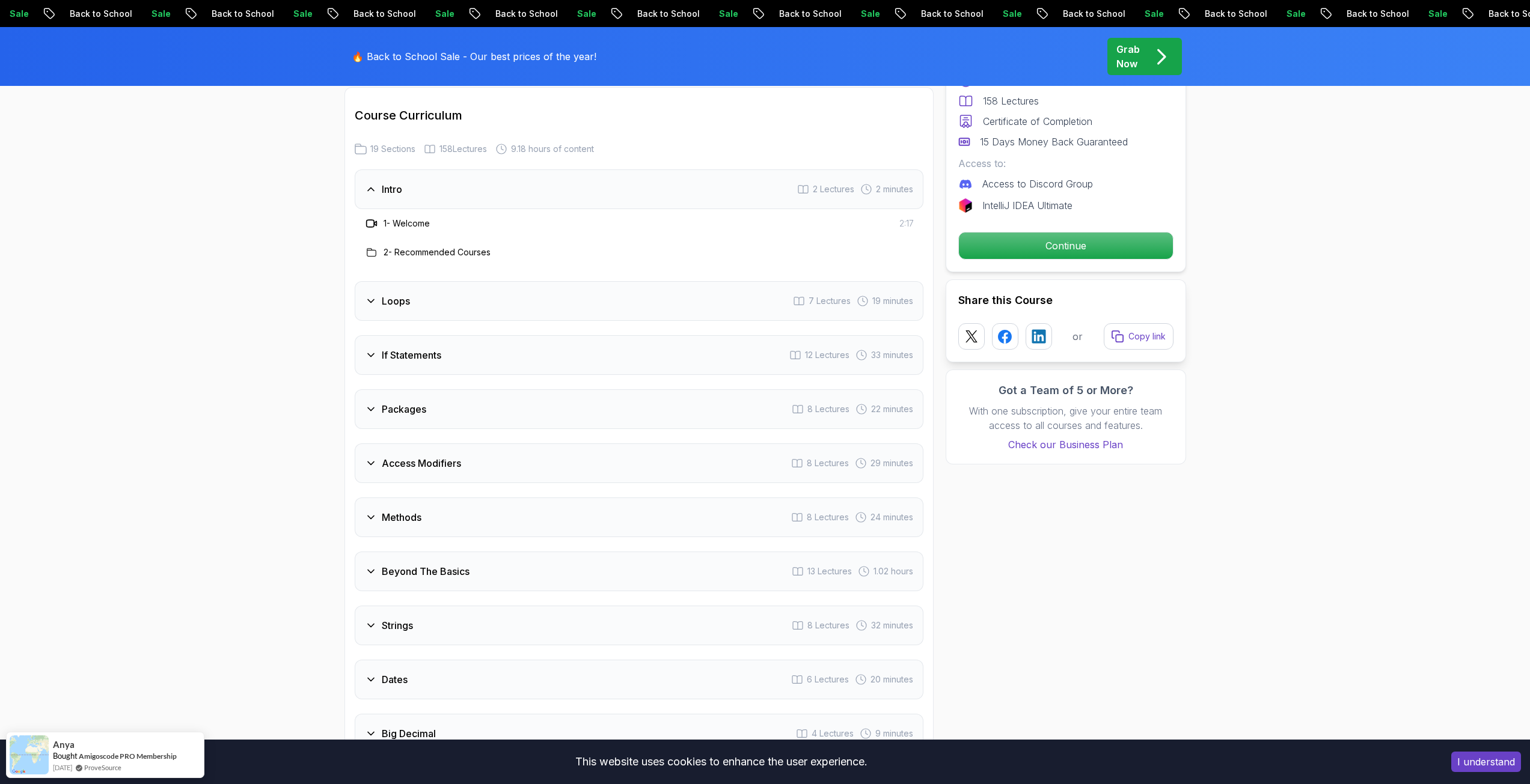
click at [401, 457] on div "Access Modifiers 8 Lectures 29 minutes" at bounding box center [638, 463] width 569 height 40
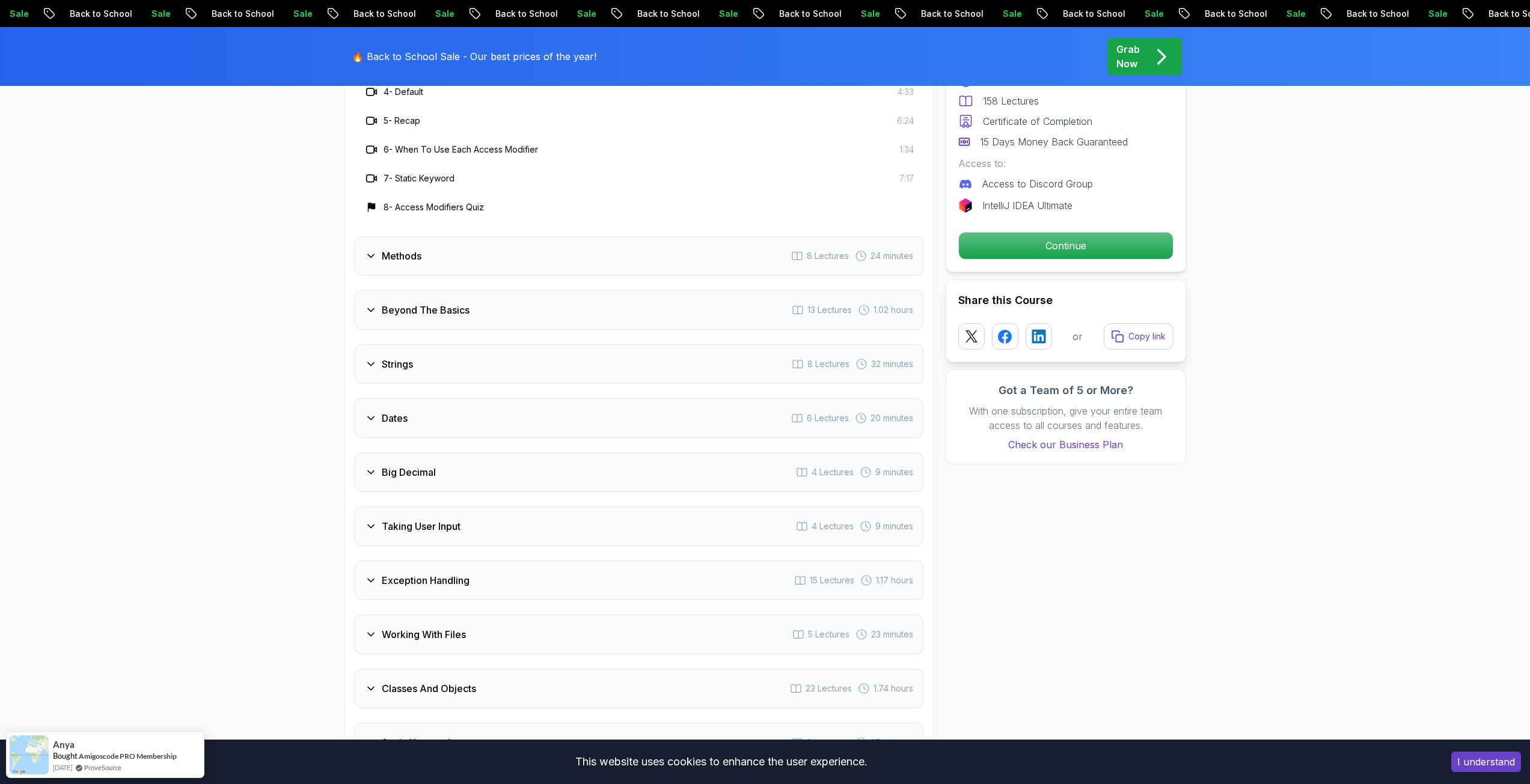
scroll to position [2043, 0]
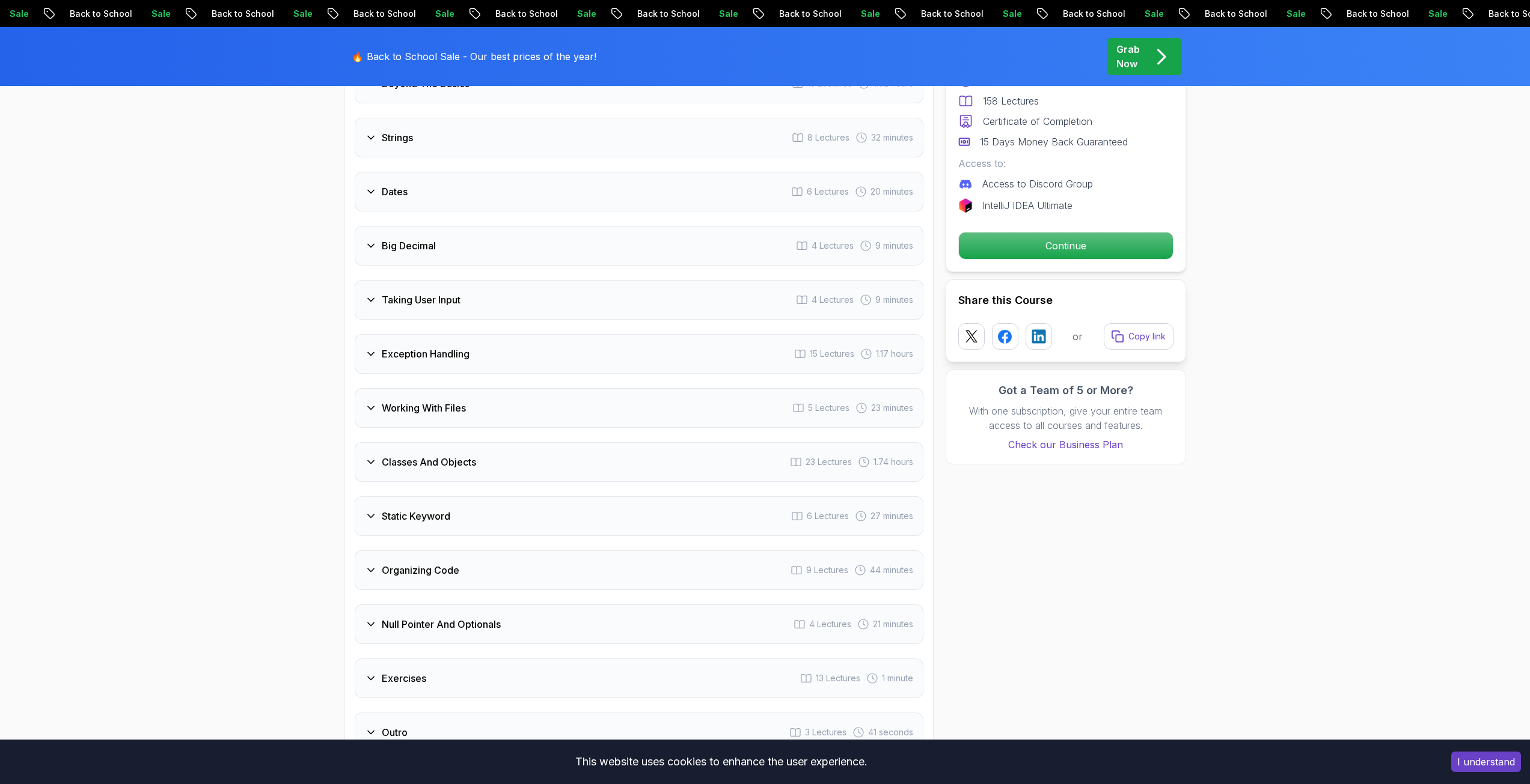
click at [384, 563] on h3 "Organizing Code" at bounding box center [420, 570] width 77 height 14
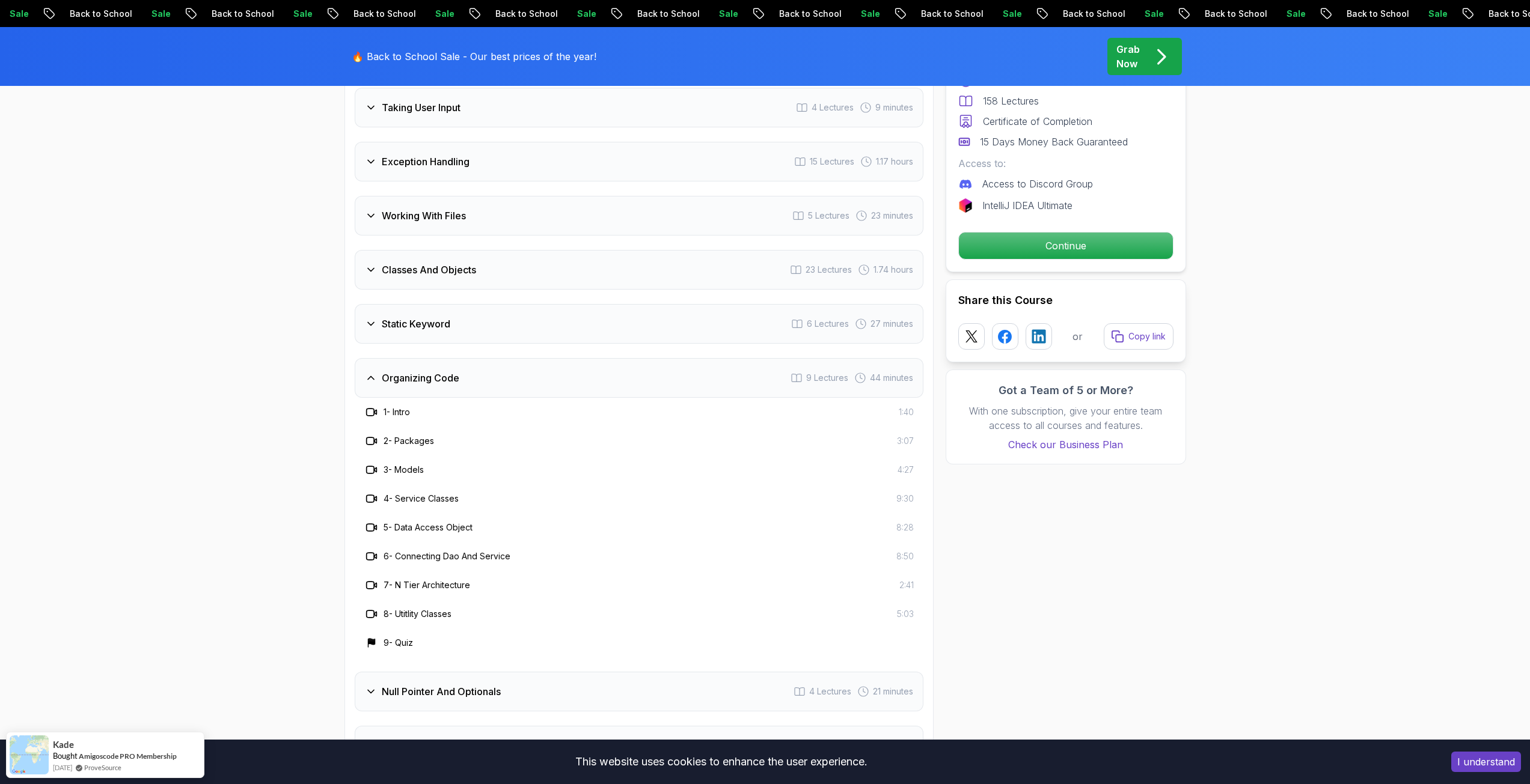
scroll to position [2232, 0]
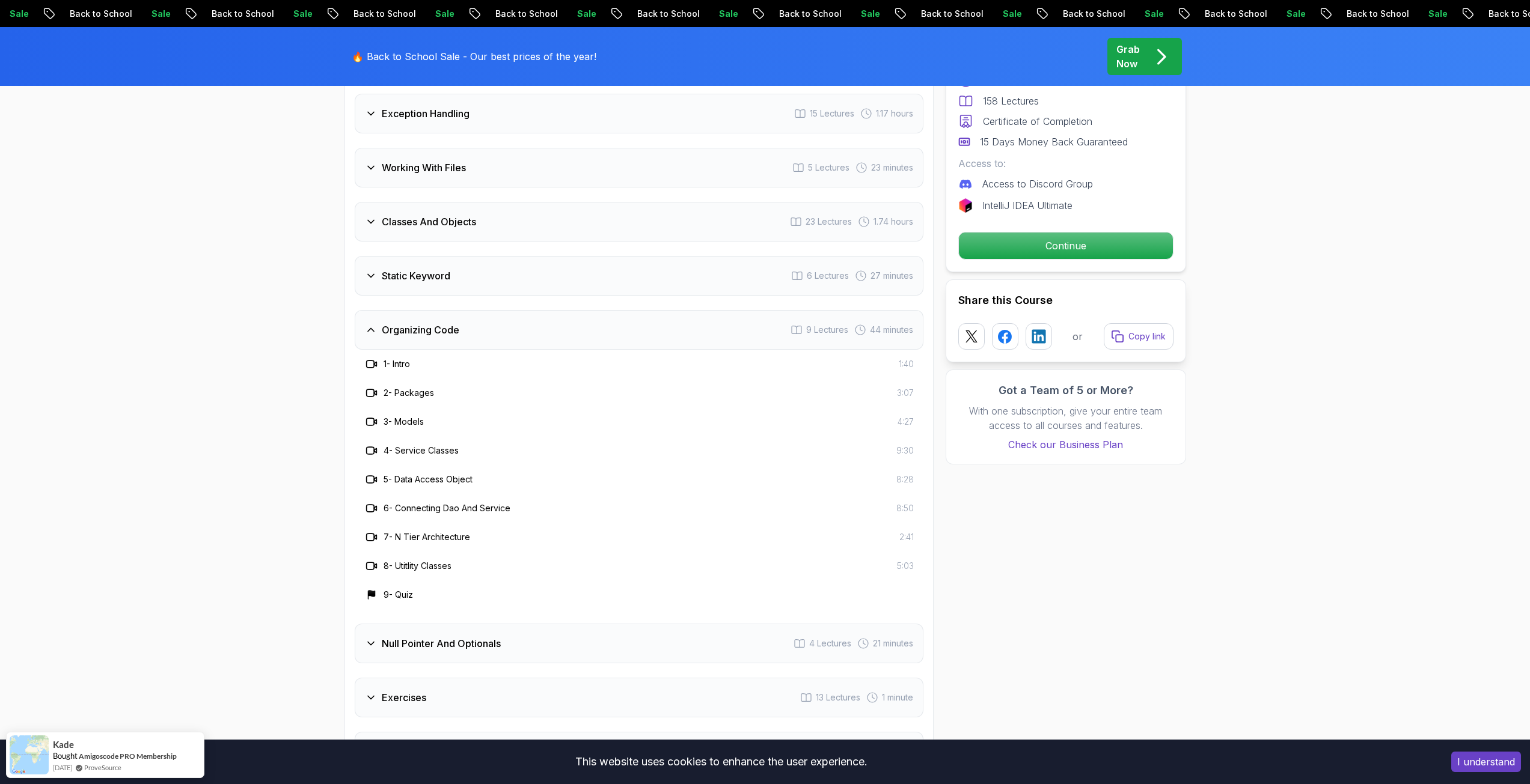
click at [456, 643] on div "Null Pointer And Optionals 4 Lectures 21 minutes" at bounding box center [638, 643] width 569 height 40
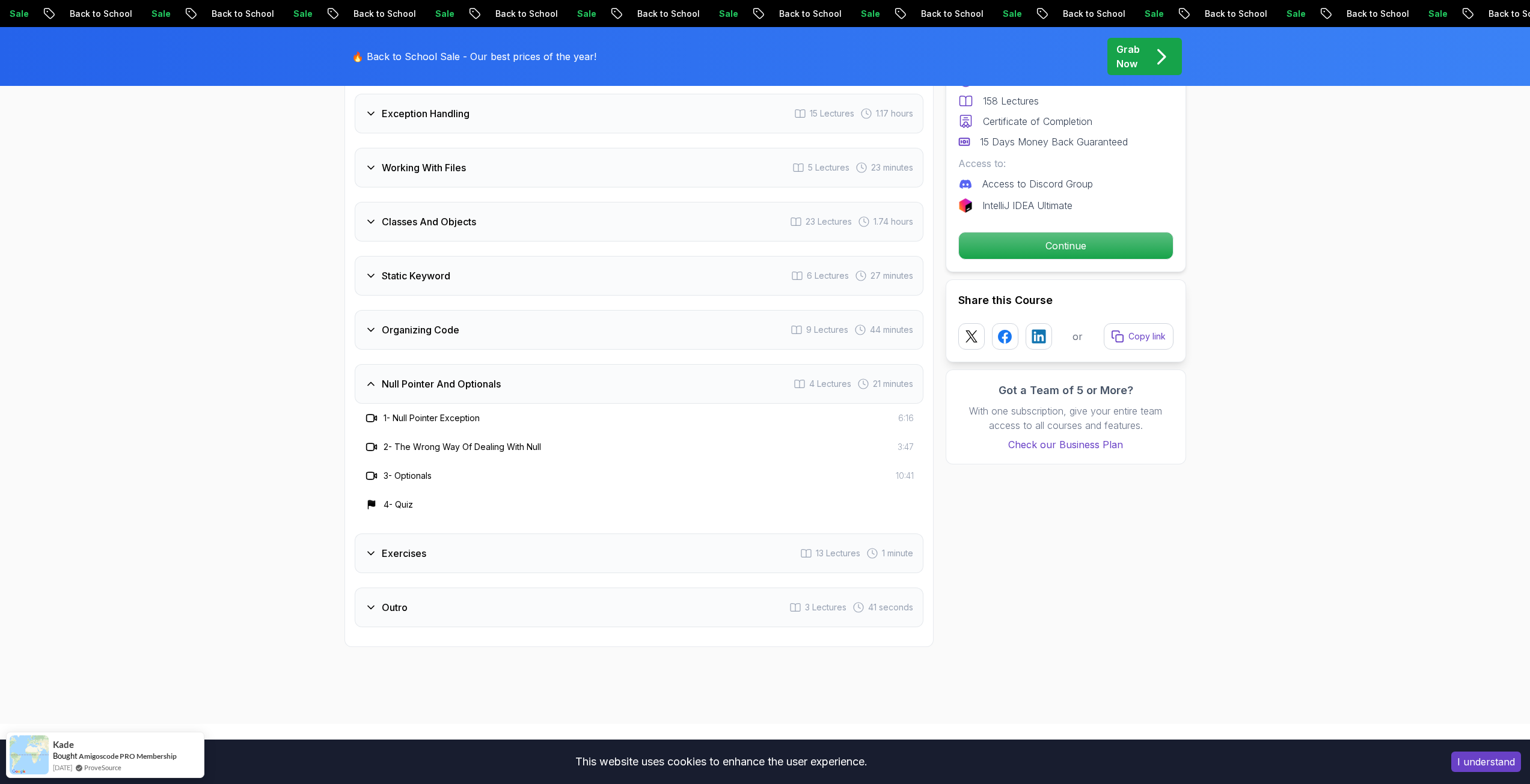
click at [405, 323] on h3 "Organizing Code" at bounding box center [420, 330] width 77 height 14
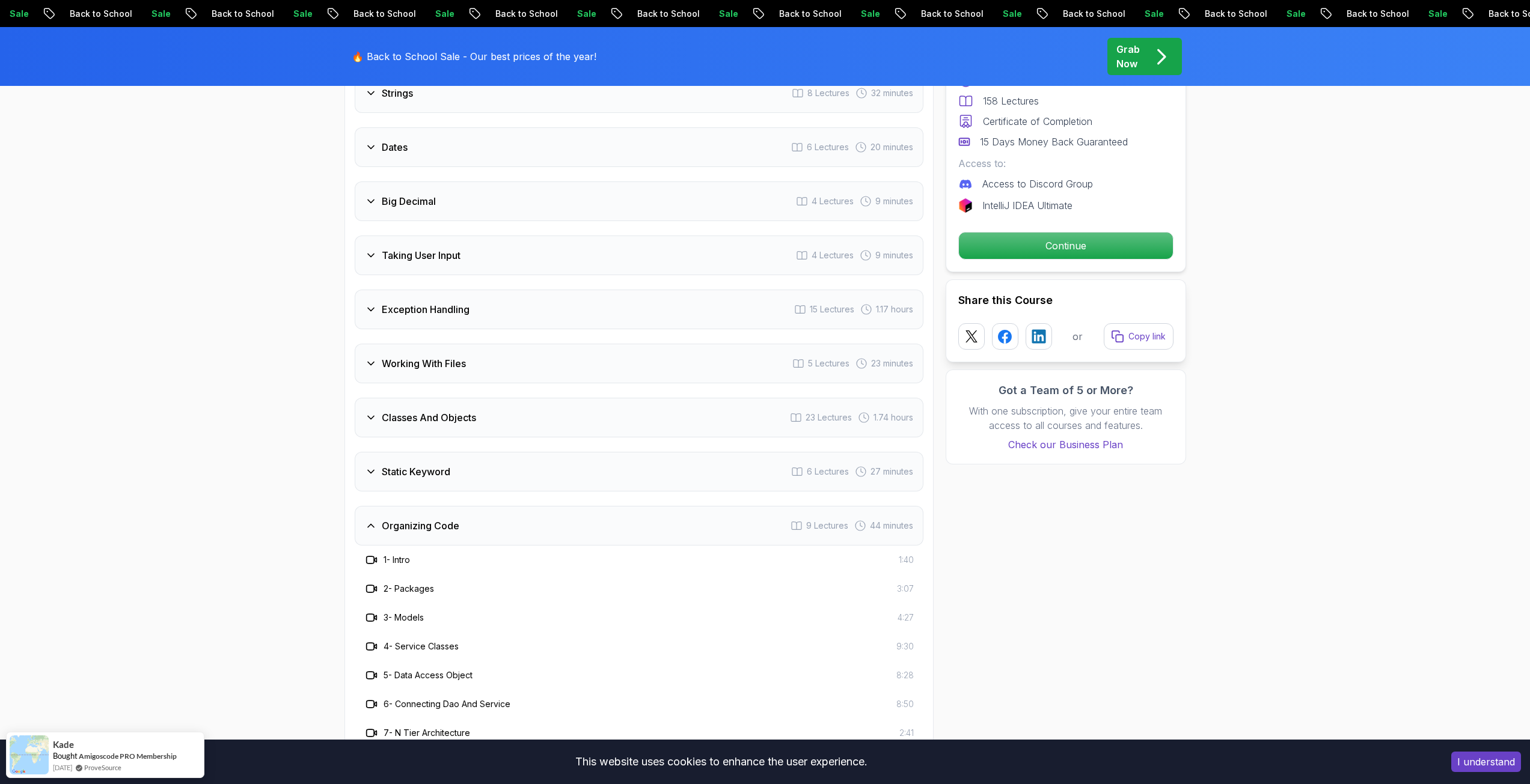
scroll to position [1932, 0]
